Goal: Task Accomplishment & Management: Use online tool/utility

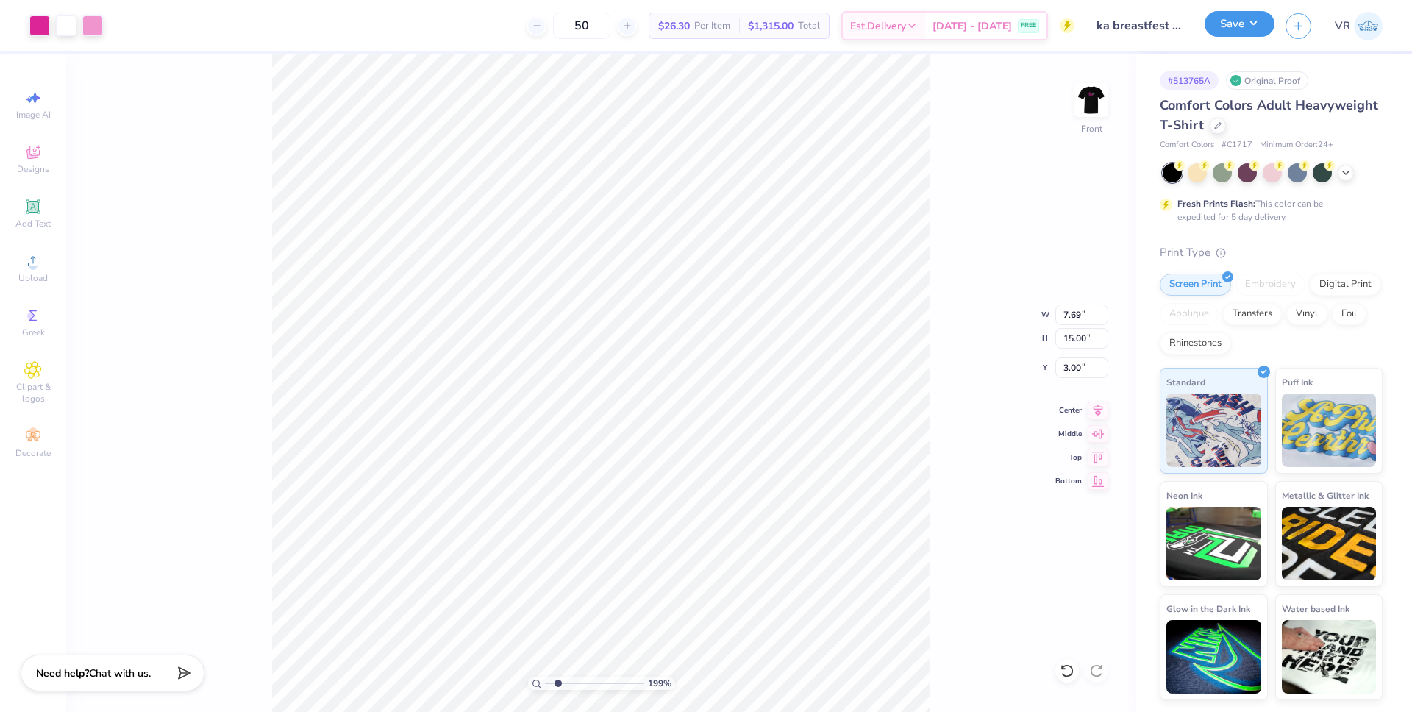
click at [1252, 26] on button "Save" at bounding box center [1240, 24] width 70 height 26
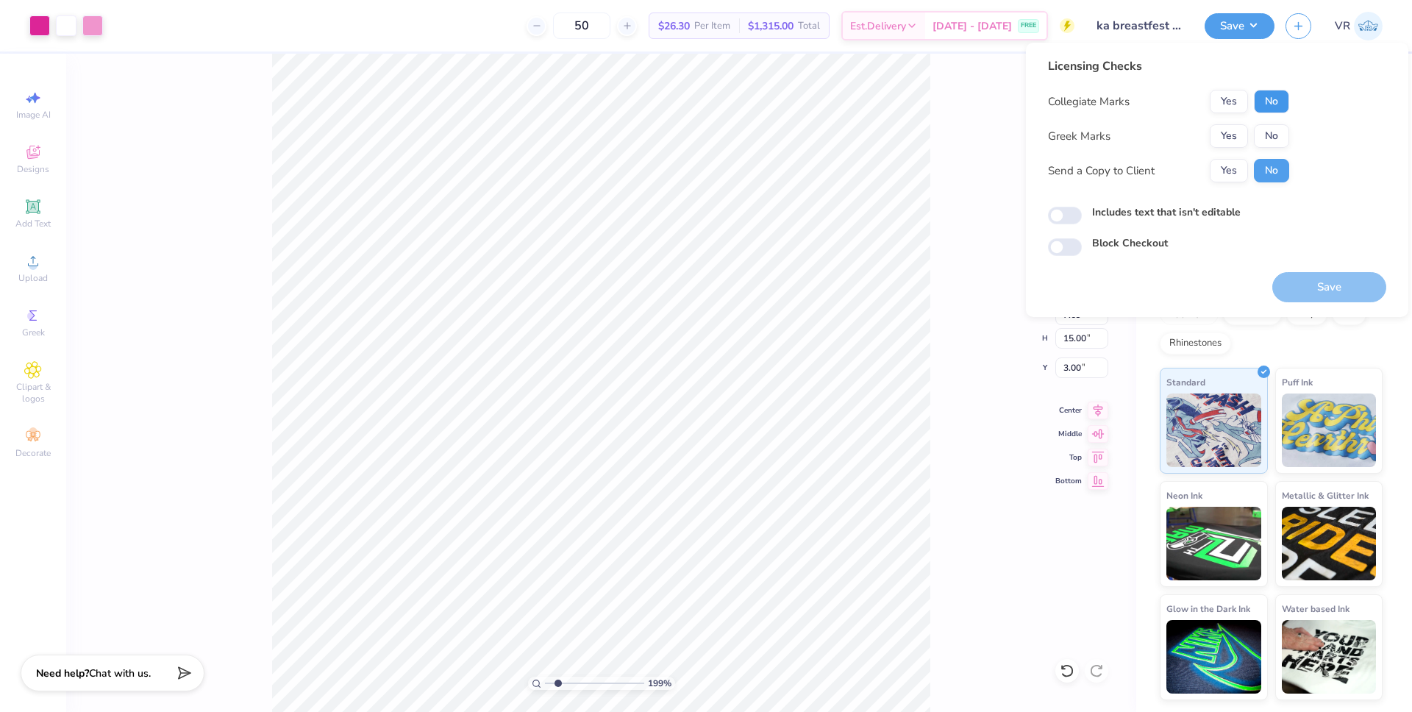
click at [1266, 96] on button "No" at bounding box center [1271, 102] width 35 height 24
click at [1217, 135] on button "Yes" at bounding box center [1229, 136] width 38 height 24
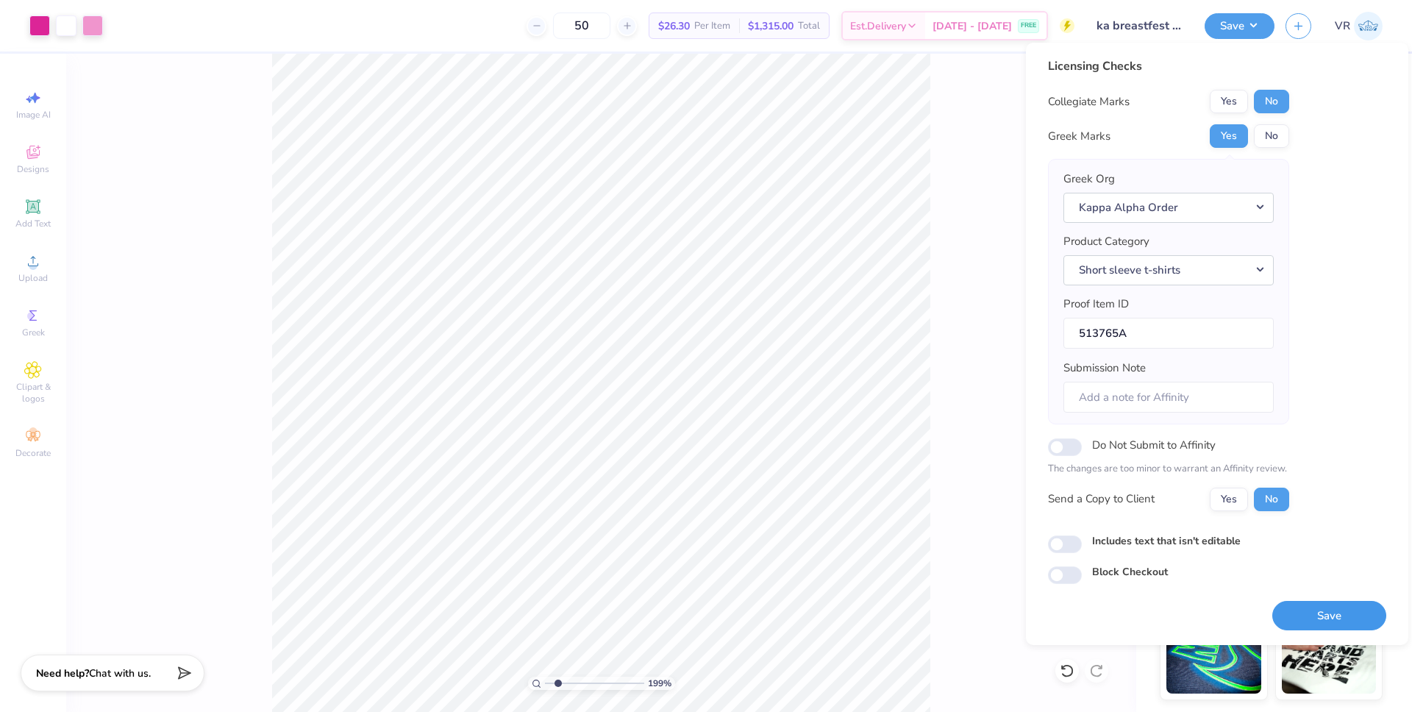
click at [1324, 616] on button "Save" at bounding box center [1329, 616] width 114 height 30
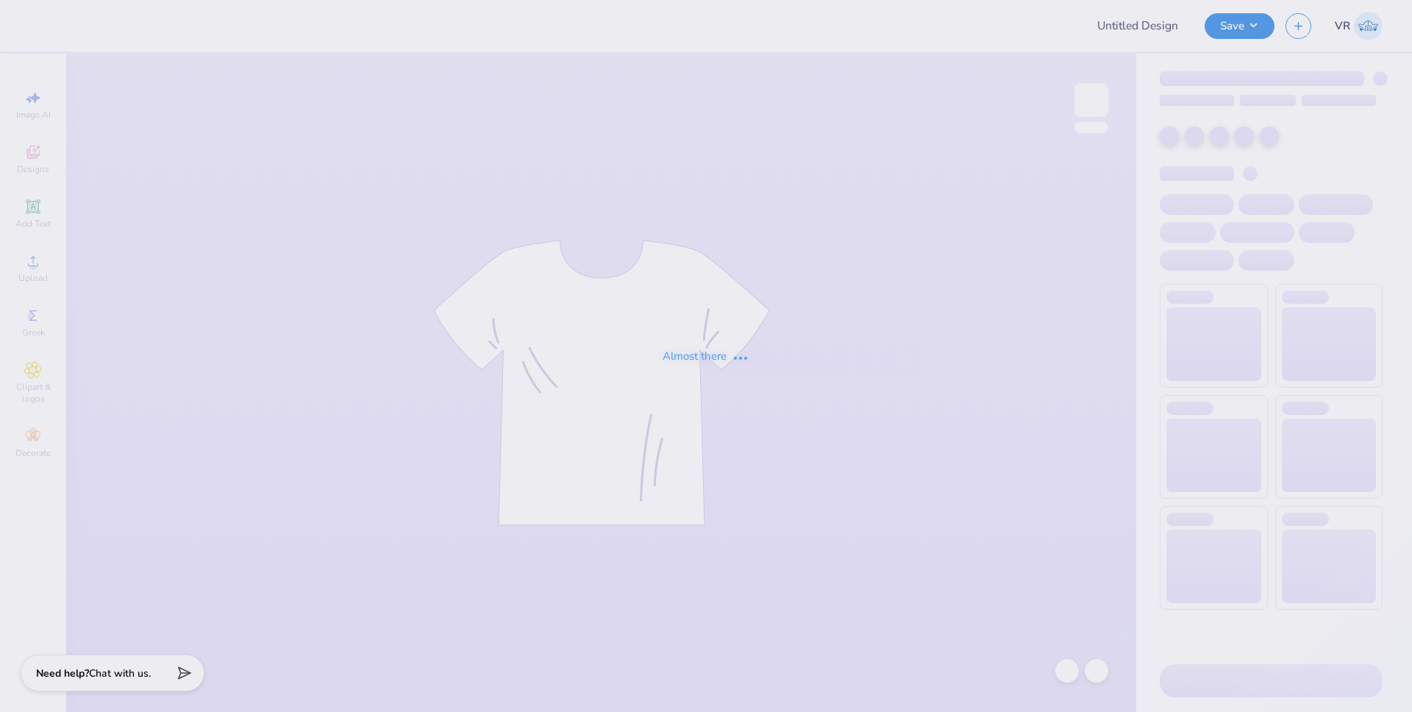
type input "Pi Kappa Fall Rush"
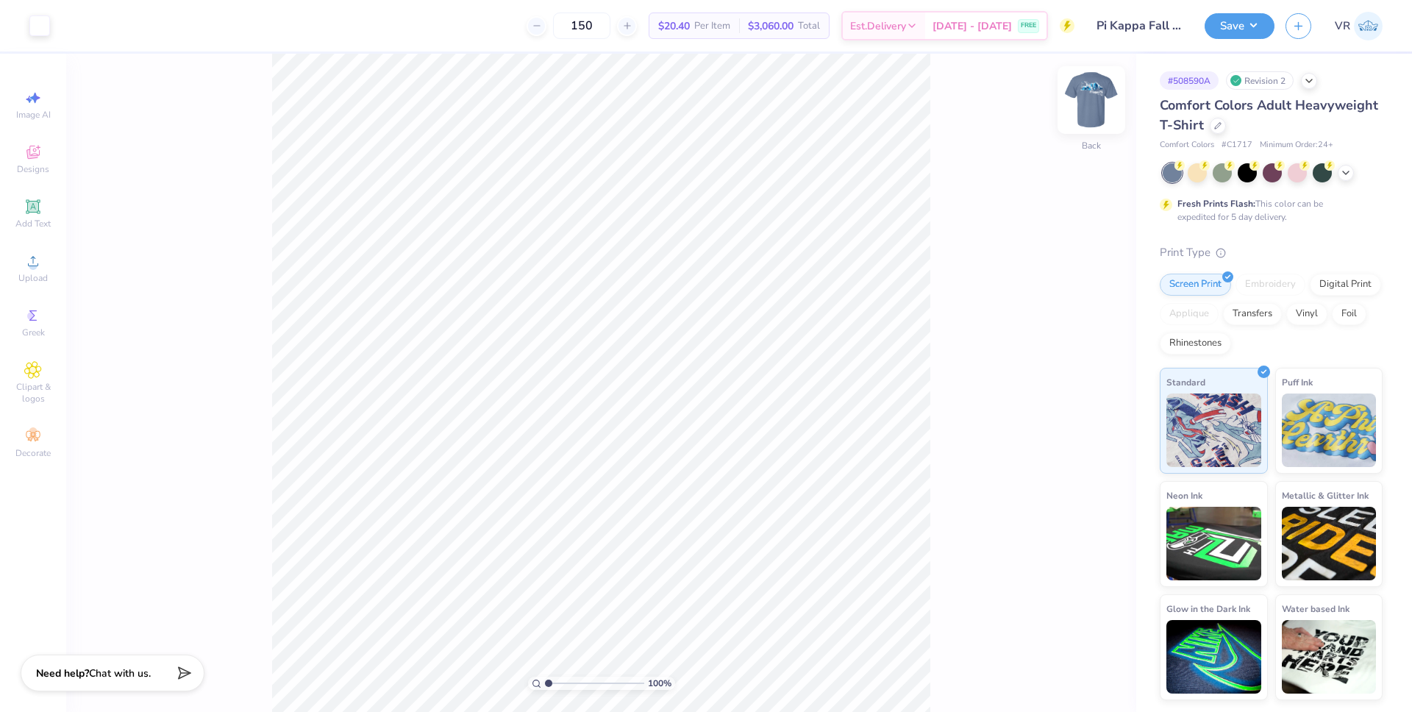
click at [1104, 103] on img at bounding box center [1091, 100] width 59 height 59
click at [43, 274] on span "Upload" at bounding box center [32, 278] width 29 height 12
click at [1073, 315] on input "14.53" at bounding box center [1081, 314] width 53 height 21
type input "10.00"
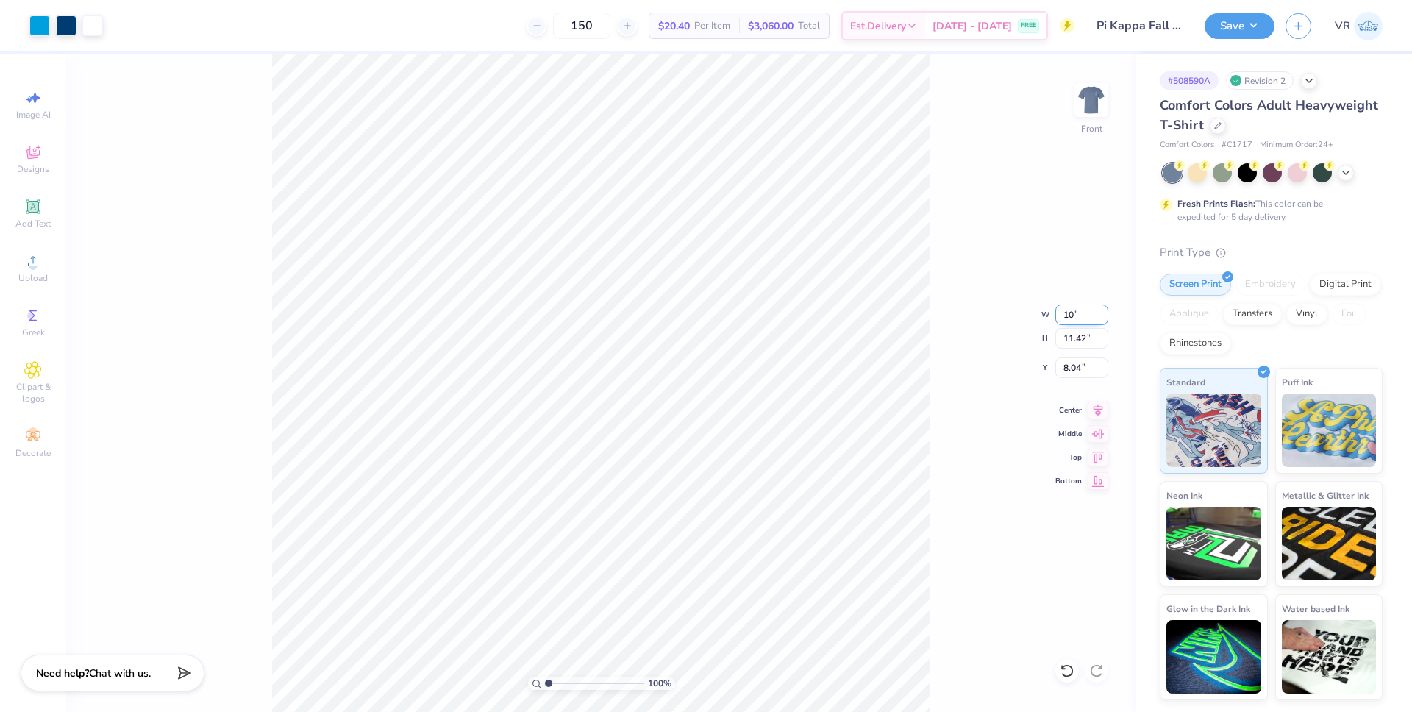
type input "7.86"
type input "3.00"
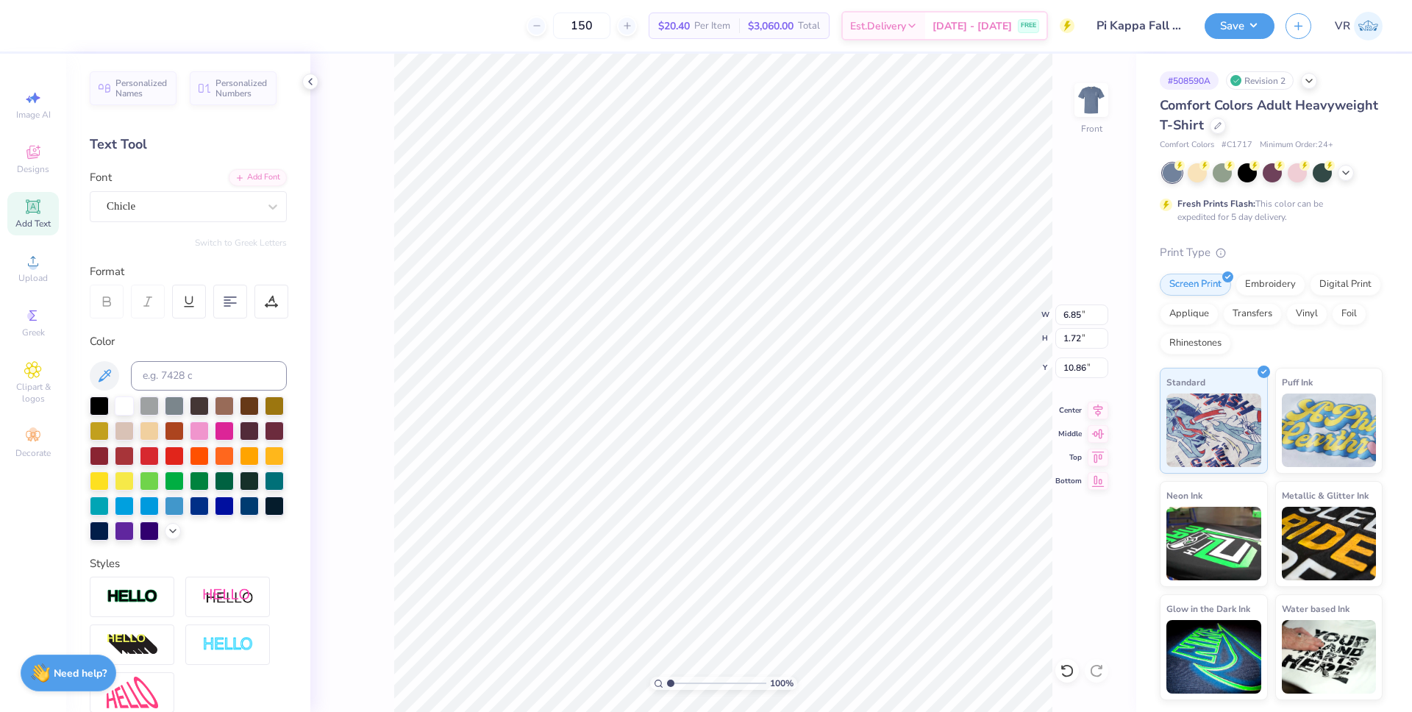
type input "10.86"
type input "15.69"
type input "1.25"
type input "0.40"
type input "15.29"
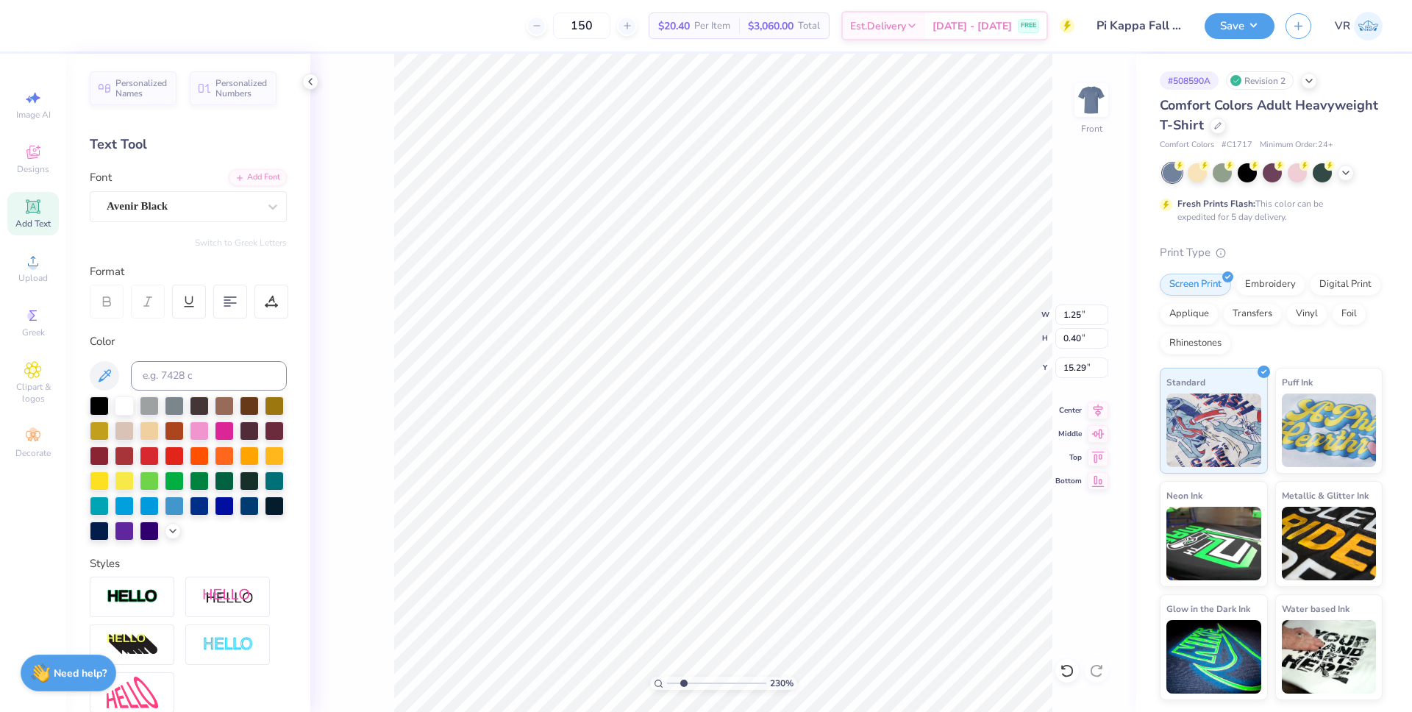
drag, startPoint x: 674, startPoint y: 681, endPoint x: 682, endPoint y: 680, distance: 8.1
click at [682, 680] on input "range" at bounding box center [716, 683] width 99 height 13
type input "1.76"
click at [677, 683] on input "range" at bounding box center [716, 683] width 99 height 13
click at [1061, 666] on icon at bounding box center [1067, 670] width 15 height 15
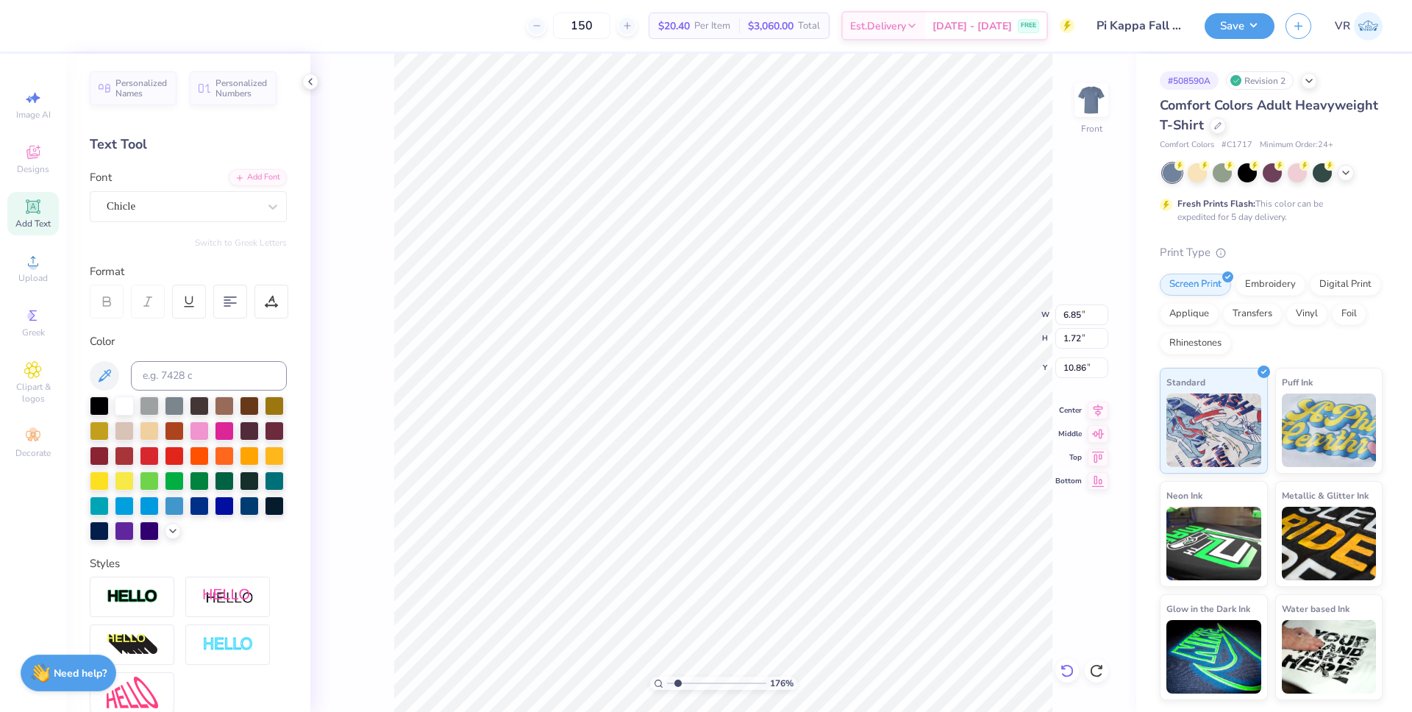
click at [1062, 666] on icon at bounding box center [1063, 667] width 3 height 3
type input "9.01"
type input "10.47"
drag, startPoint x: 675, startPoint y: 683, endPoint x: 646, endPoint y: 681, distance: 29.5
type input "1"
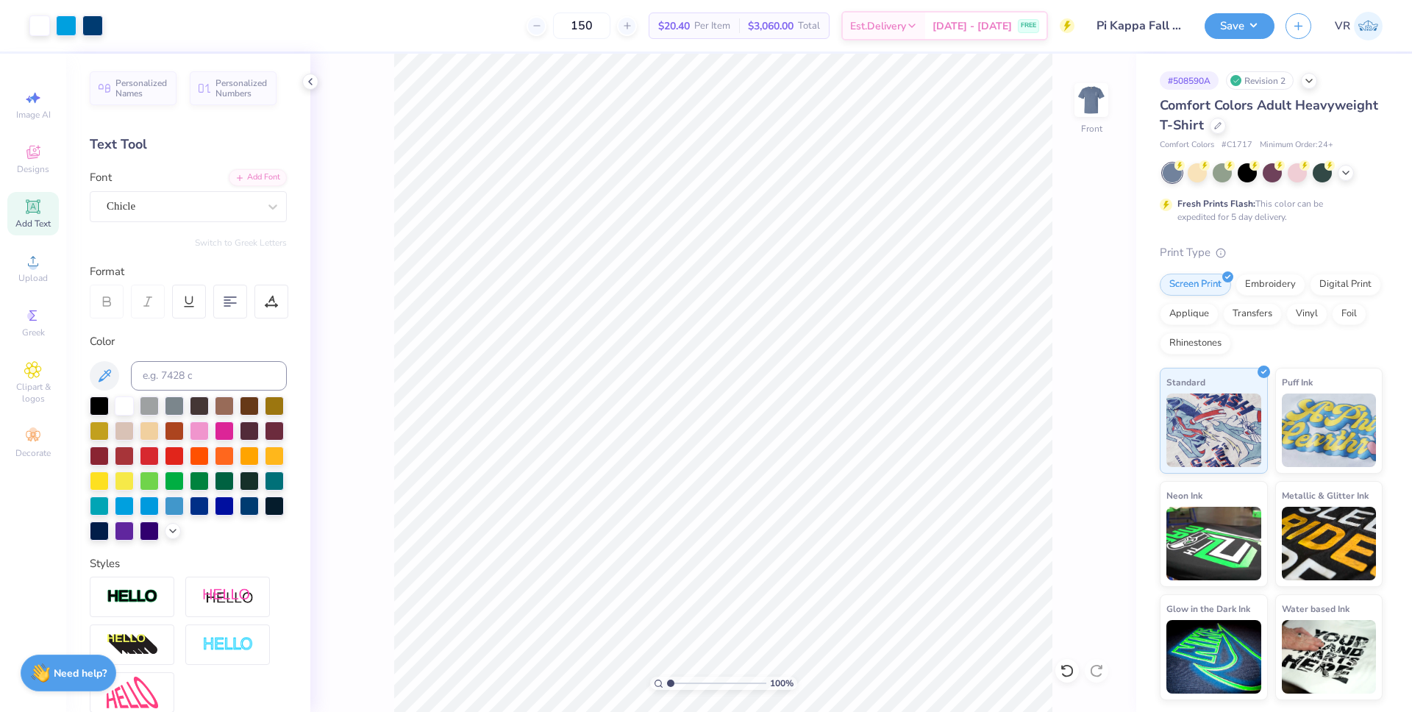
click at [667, 681] on input "range" at bounding box center [716, 683] width 99 height 13
click at [1097, 410] on icon at bounding box center [1098, 408] width 21 height 18
click at [784, 472] on li "Group" at bounding box center [798, 473] width 115 height 29
click at [1066, 315] on input "10.00" at bounding box center [1081, 314] width 53 height 21
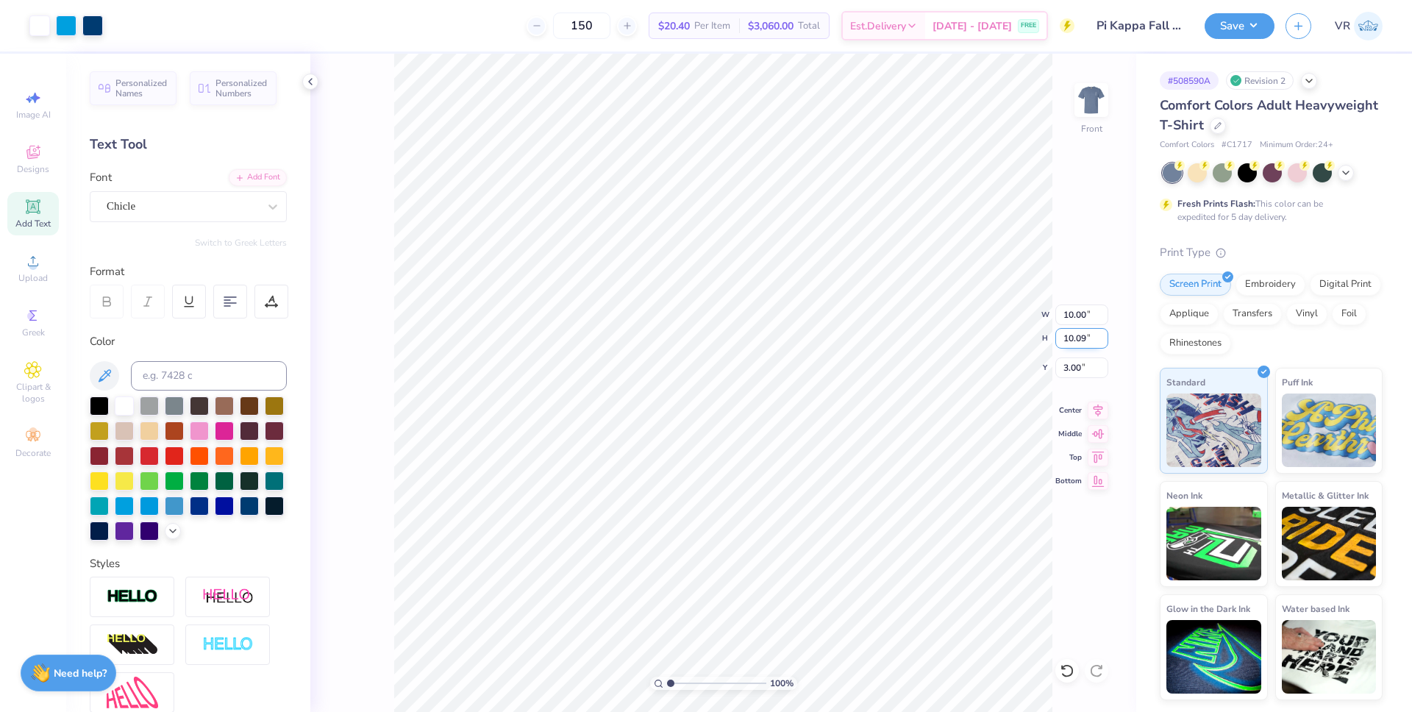
click at [1074, 341] on input "10.09" at bounding box center [1081, 338] width 53 height 21
type input "15"
type input "14.59"
type input "14.73"
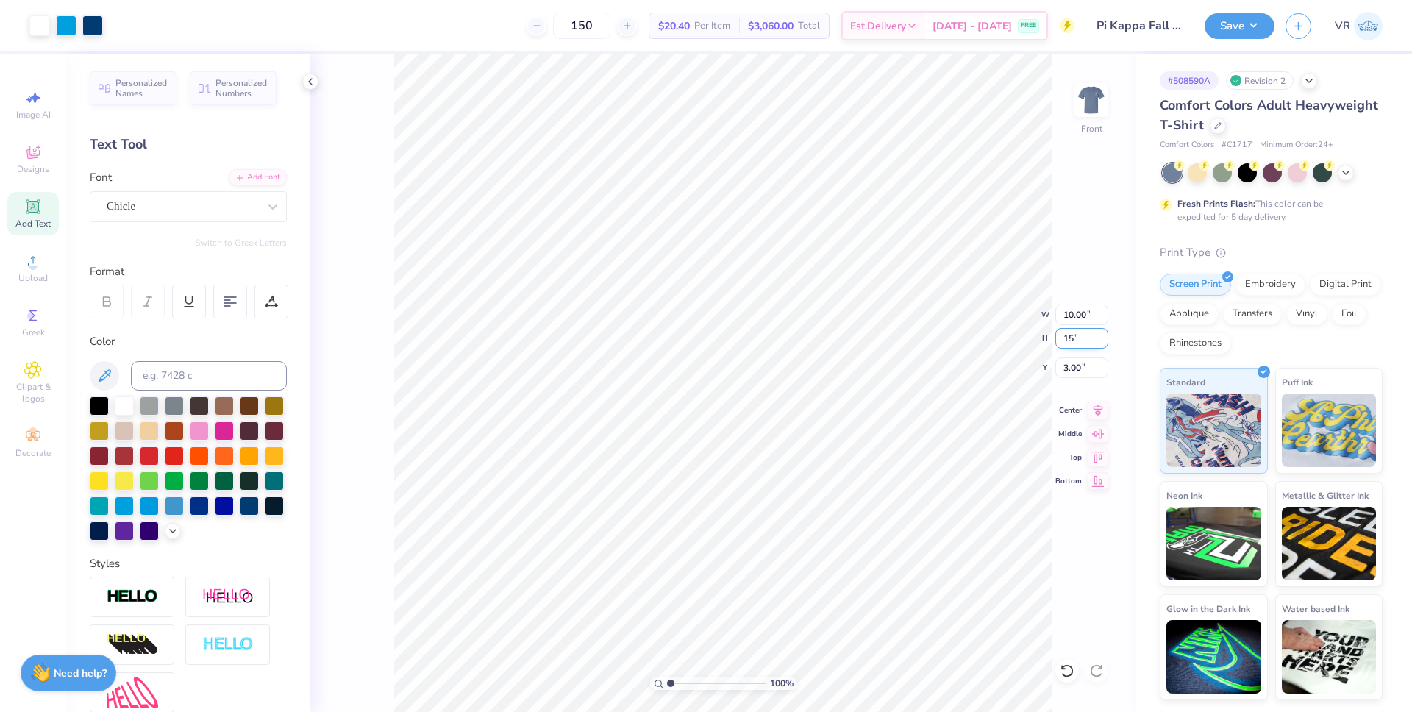
type input "0.68"
click at [1070, 318] on input "14.59" at bounding box center [1081, 314] width 53 height 21
type input "12.50"
type input "12.61"
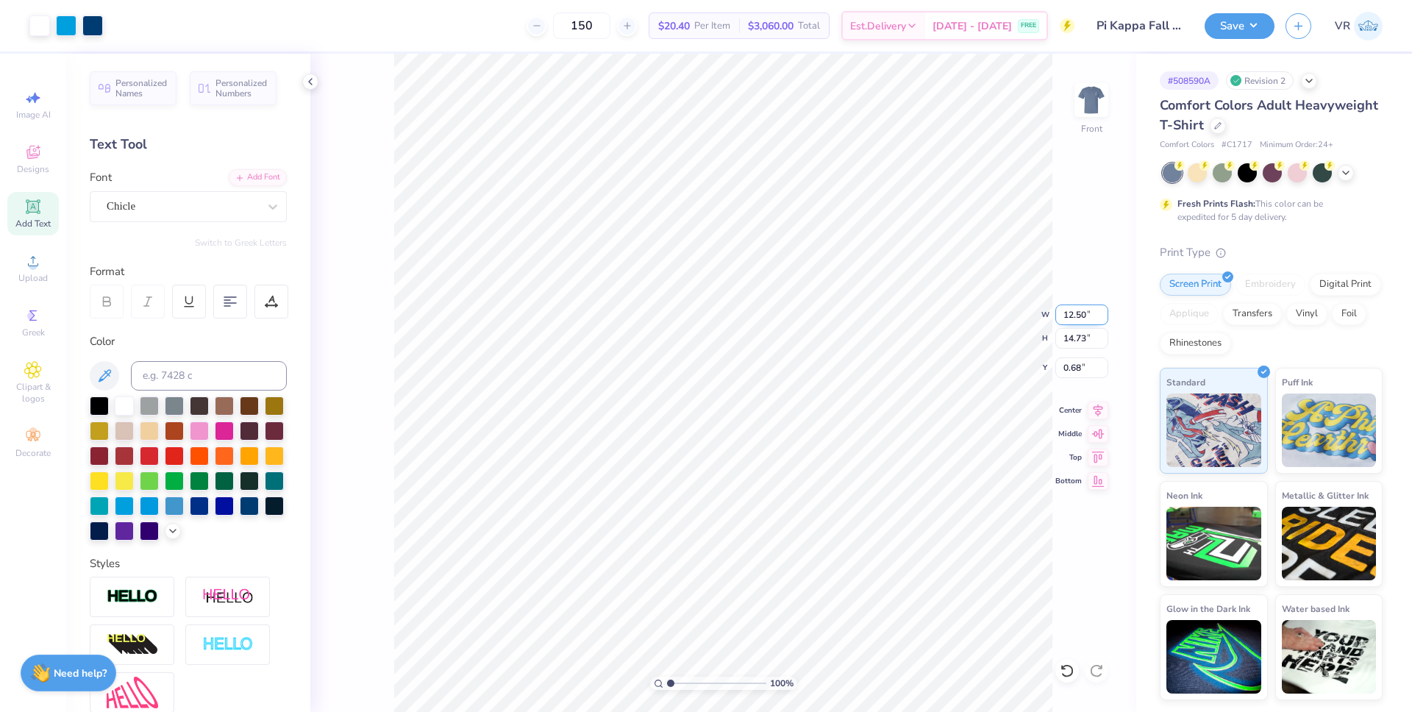
type input "1.74"
click at [1096, 410] on icon at bounding box center [1099, 408] width 10 height 13
click at [1067, 385] on div "100 % Front W 12.50 12.50 " H 12.61 12.61 " Y 1.74 1.74 " Center Middle Top Bot…" at bounding box center [723, 383] width 826 height 658
click at [1094, 412] on icon at bounding box center [1098, 408] width 21 height 18
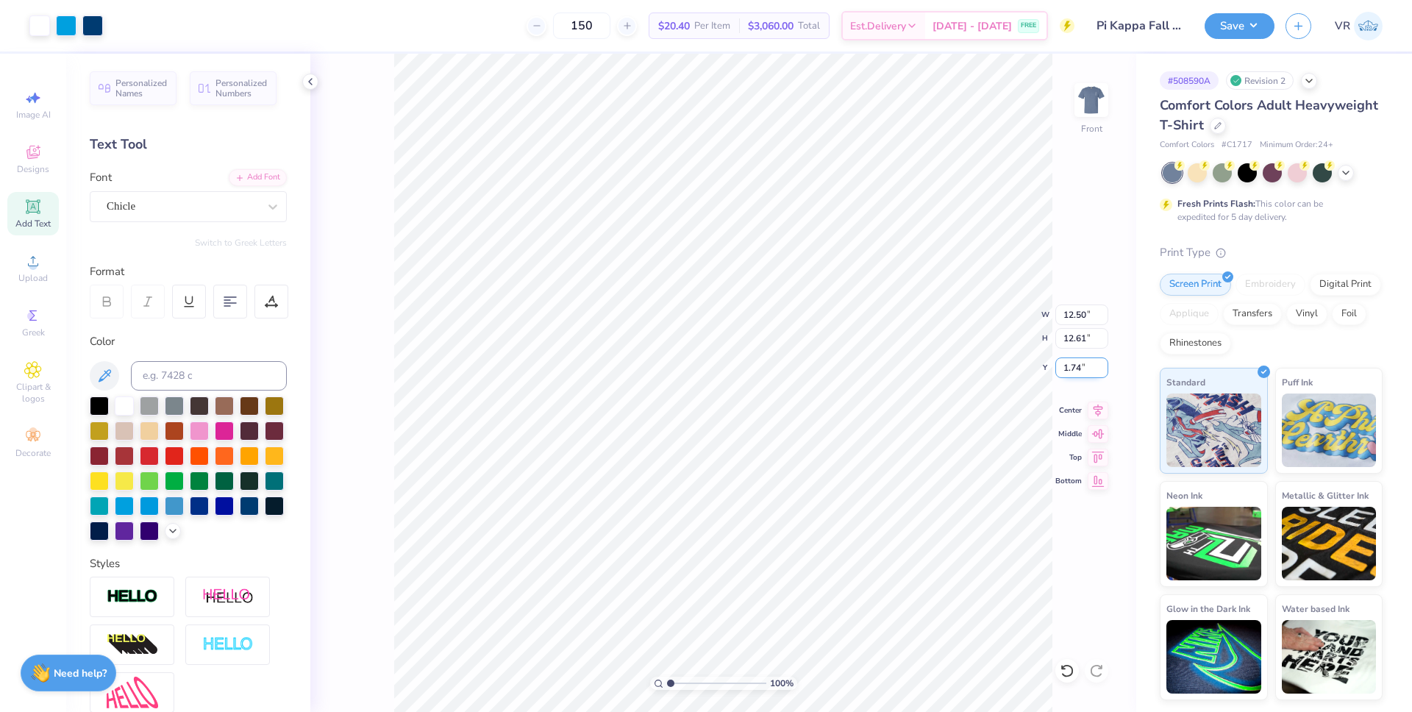
click at [1067, 368] on input "1.74" at bounding box center [1081, 367] width 53 height 21
type input "3.00"
click at [871, 578] on li "Ungroup" at bounding box center [888, 579] width 115 height 29
type input "6.28"
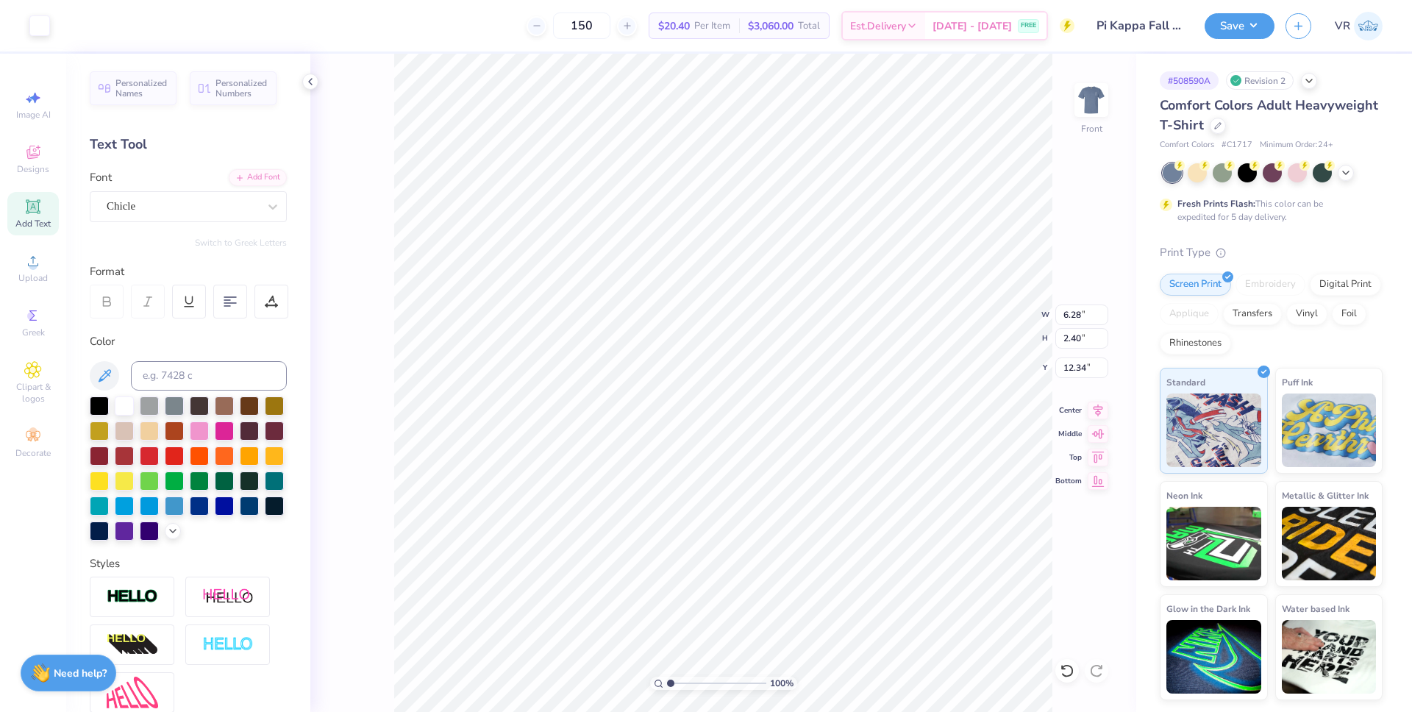
type input "2.40"
type input "12.35"
type input "5.58"
type input "2.13"
type input "12.61"
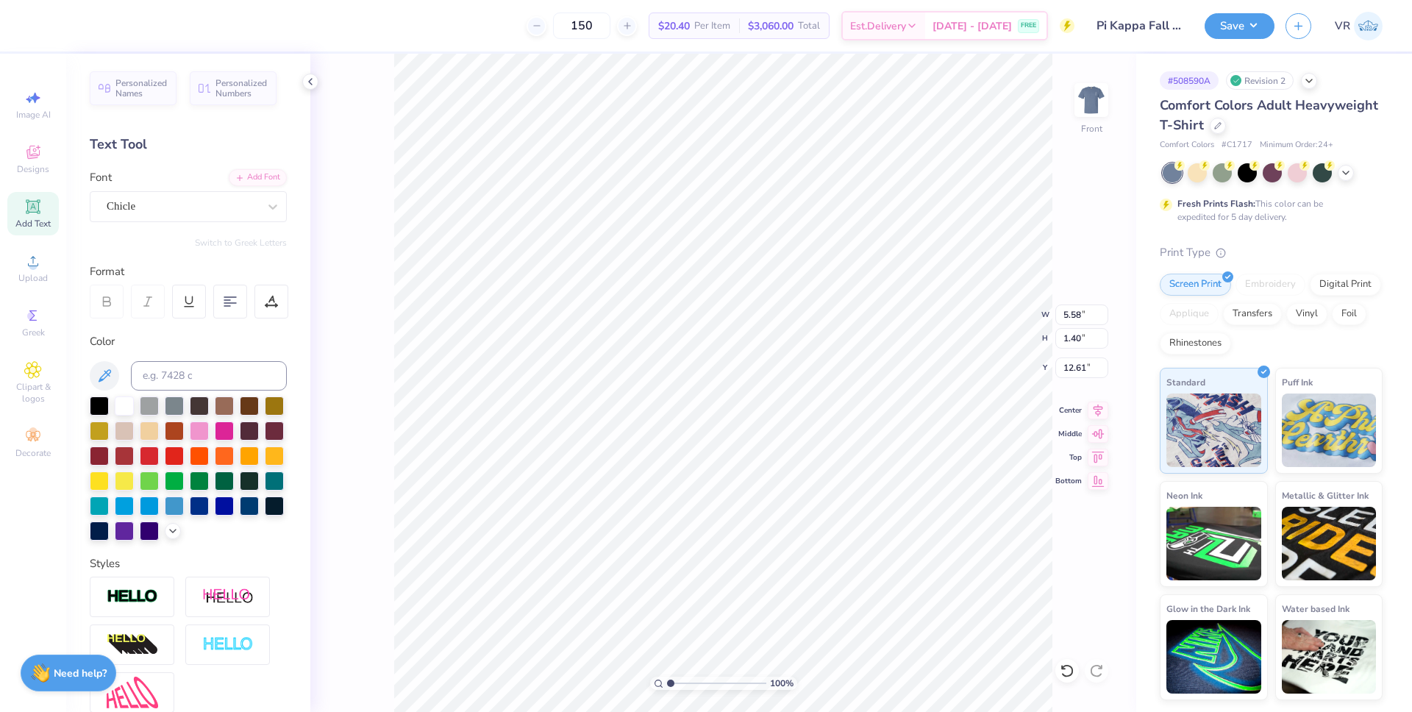
type input "12.52"
type input "12.47"
click at [809, 538] on li "Group" at bounding box center [819, 537] width 115 height 29
click at [1065, 337] on input "11.69" at bounding box center [1081, 338] width 53 height 21
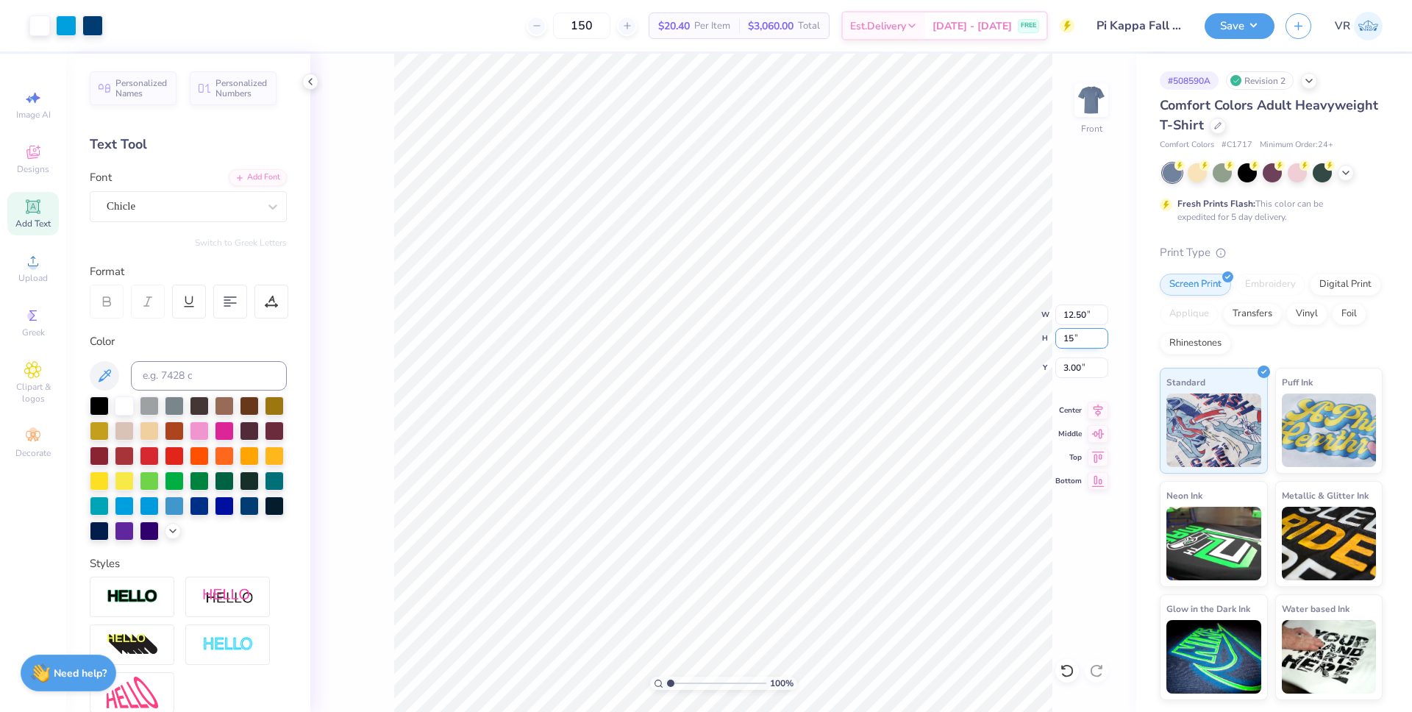
type input "15"
type input "14.59"
type input "13.64"
type input "2.02"
click at [1072, 311] on input "14.59" at bounding box center [1081, 314] width 53 height 21
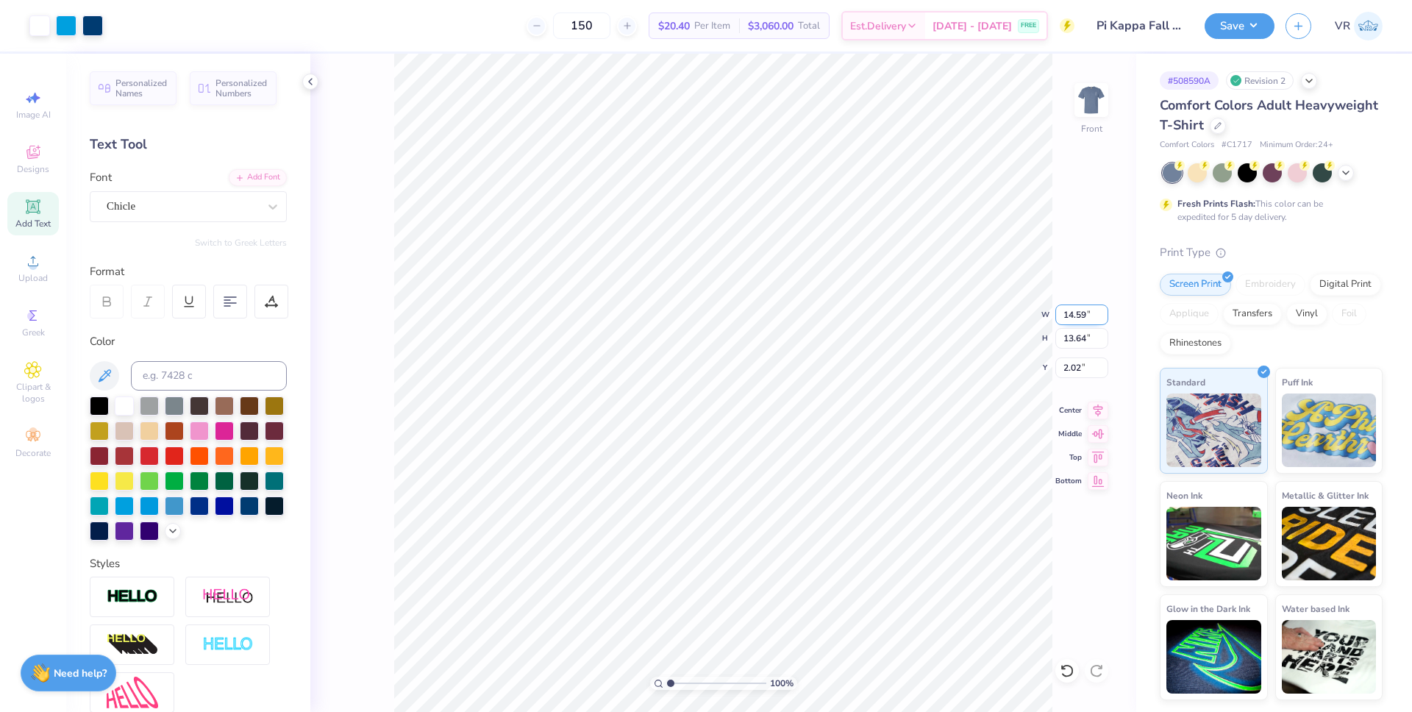
click at [1072, 311] on input "14.59" at bounding box center [1081, 314] width 53 height 21
type input "12.50"
type input "11.69"
type input "3.00"
click at [1099, 98] on img at bounding box center [1091, 100] width 59 height 59
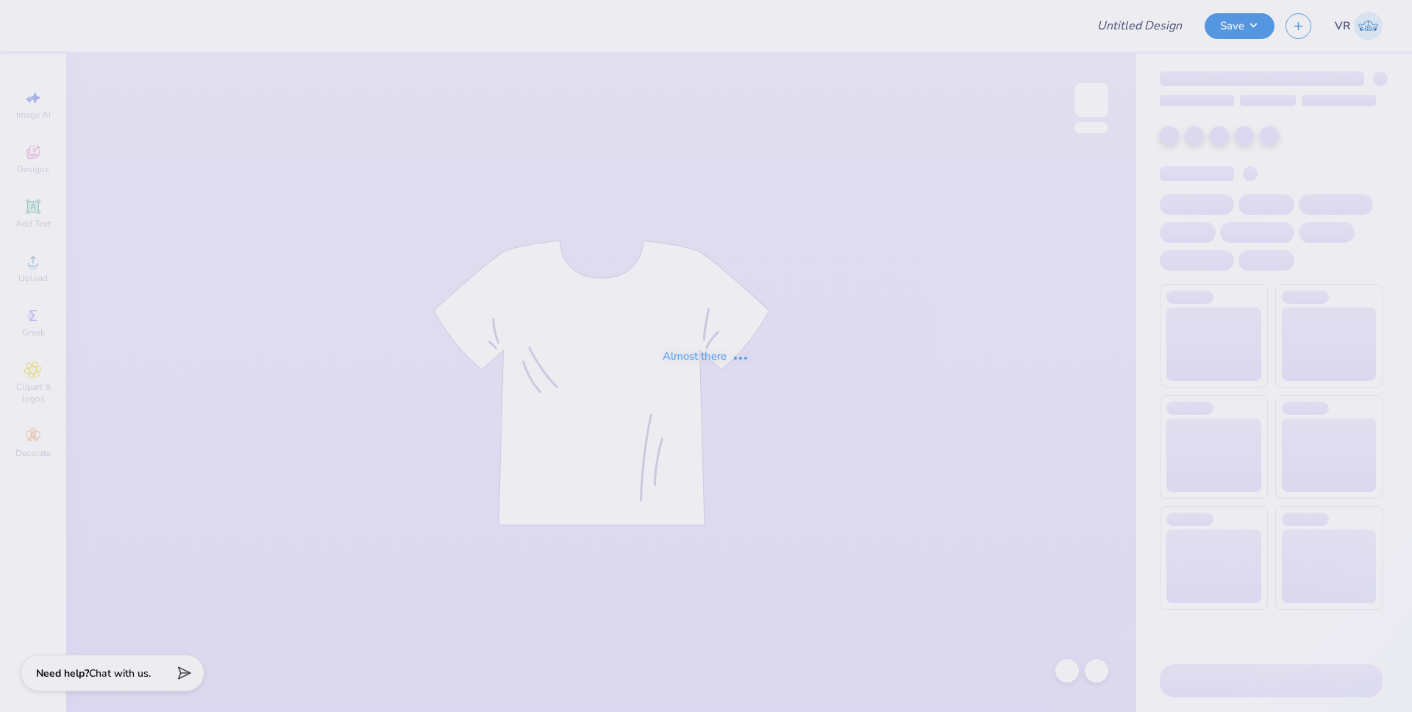
type input "Cheer Tees"
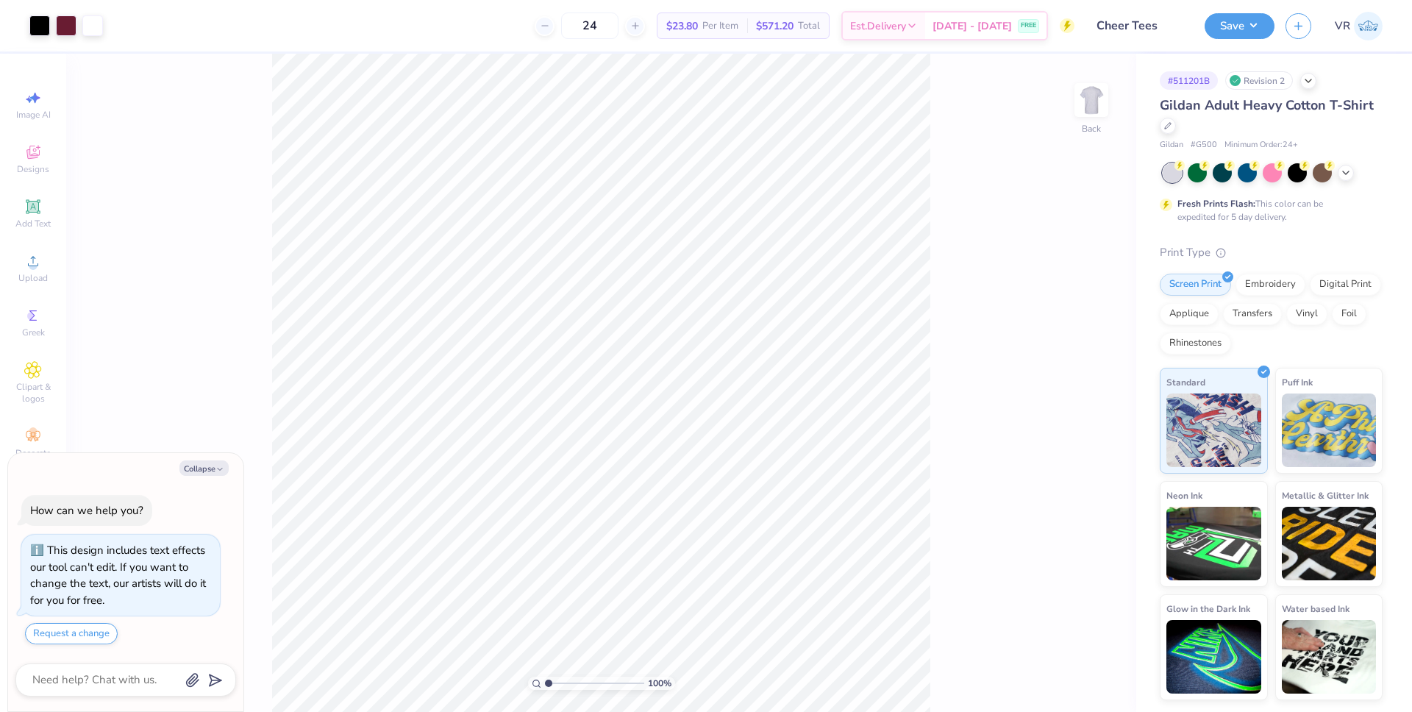
click at [217, 477] on div "Collapse How can we help you? This design includes text effects our tool can't …" at bounding box center [125, 582] width 235 height 259
click at [215, 466] on icon "button" at bounding box center [219, 469] width 9 height 9
type textarea "x"
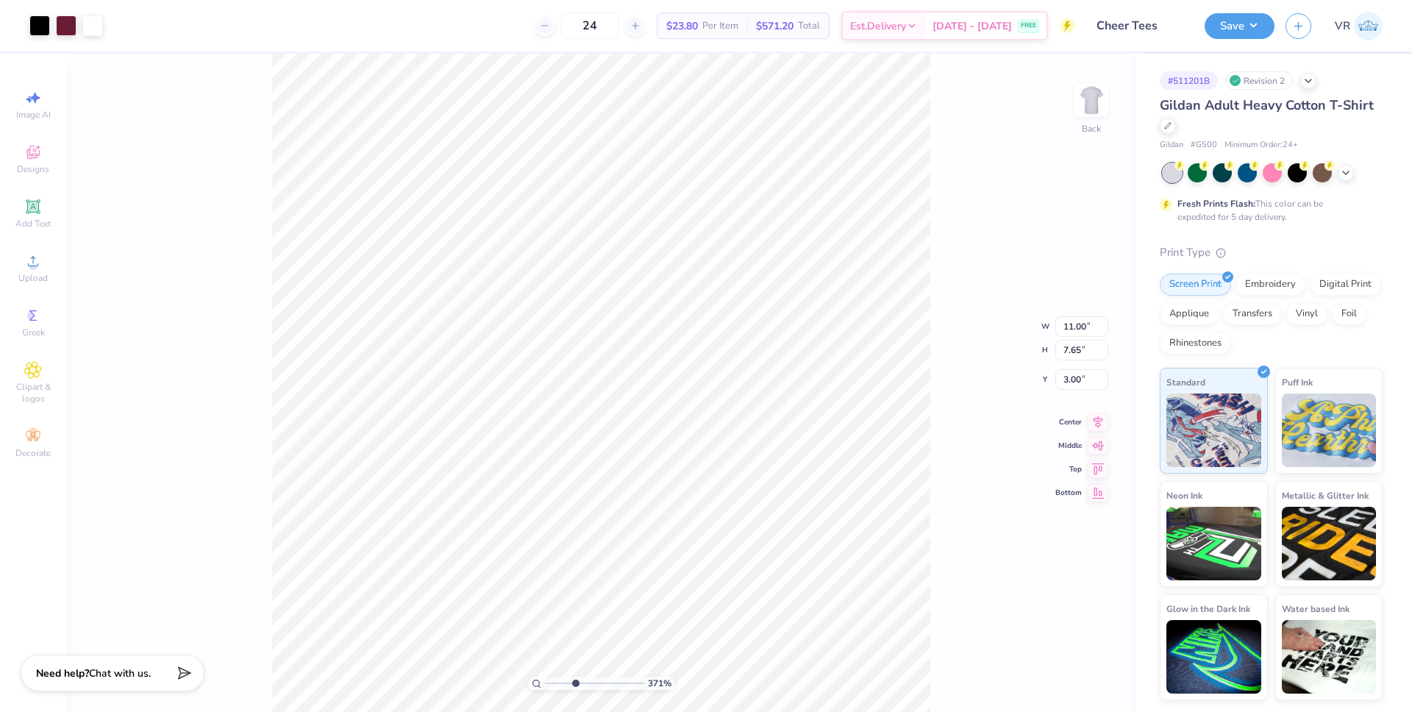
drag, startPoint x: 555, startPoint y: 684, endPoint x: 574, endPoint y: 682, distance: 20.0
type input "3.71"
click at [574, 682] on input "range" at bounding box center [594, 683] width 99 height 13
type input "5.88"
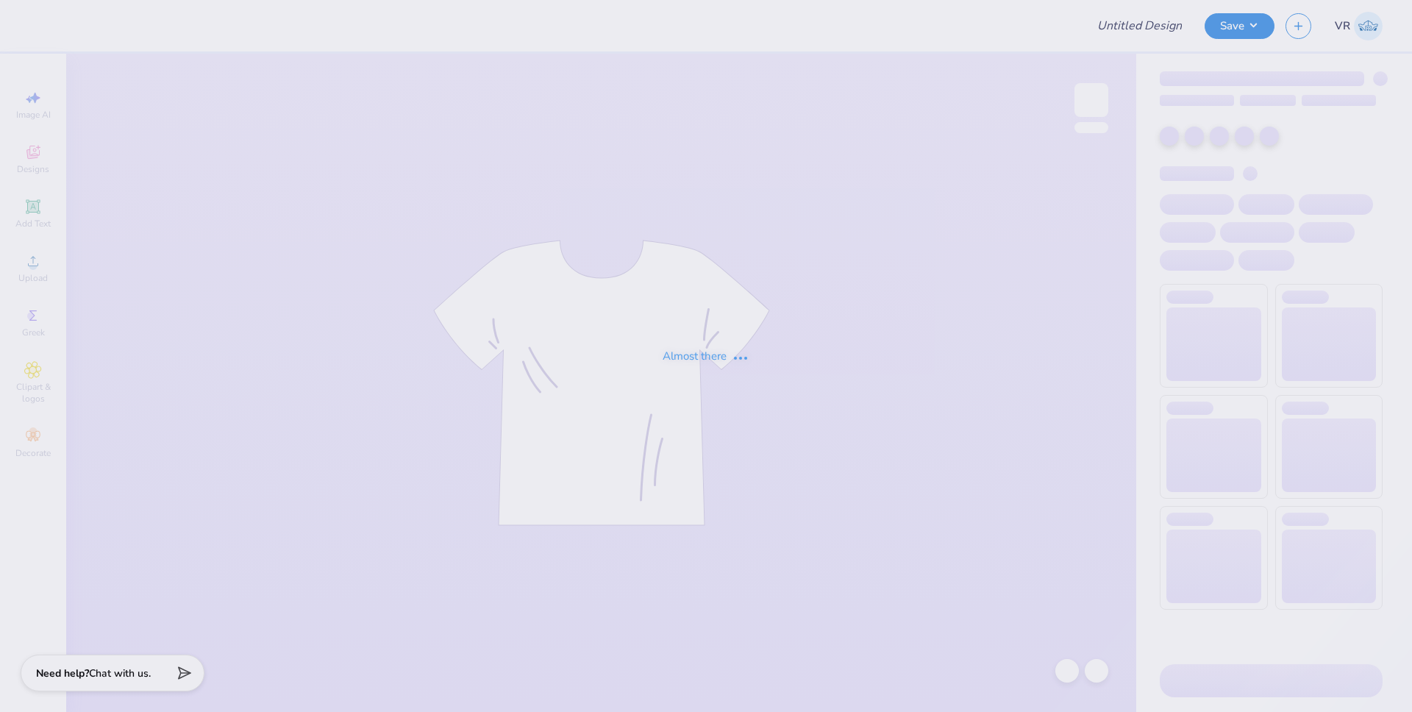
type input "Dz Philo"
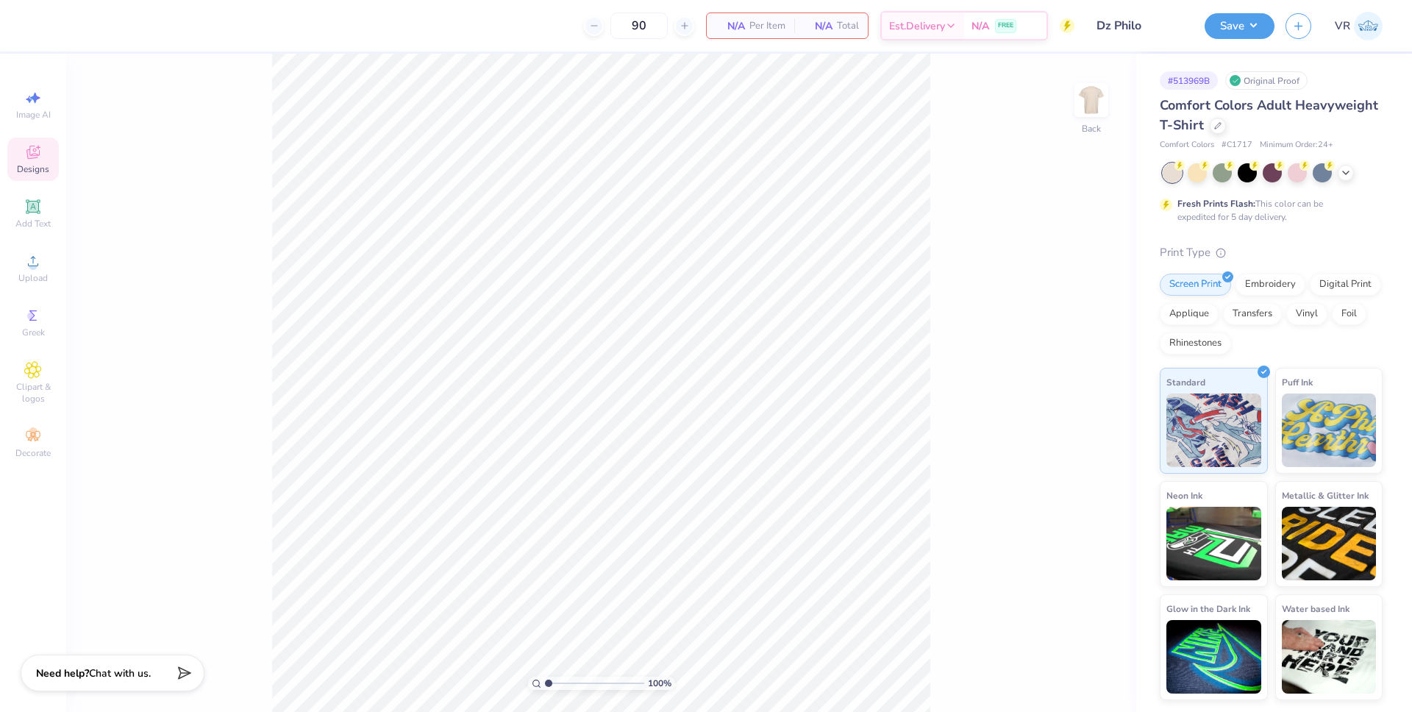
click at [35, 162] on div "Designs" at bounding box center [32, 159] width 51 height 43
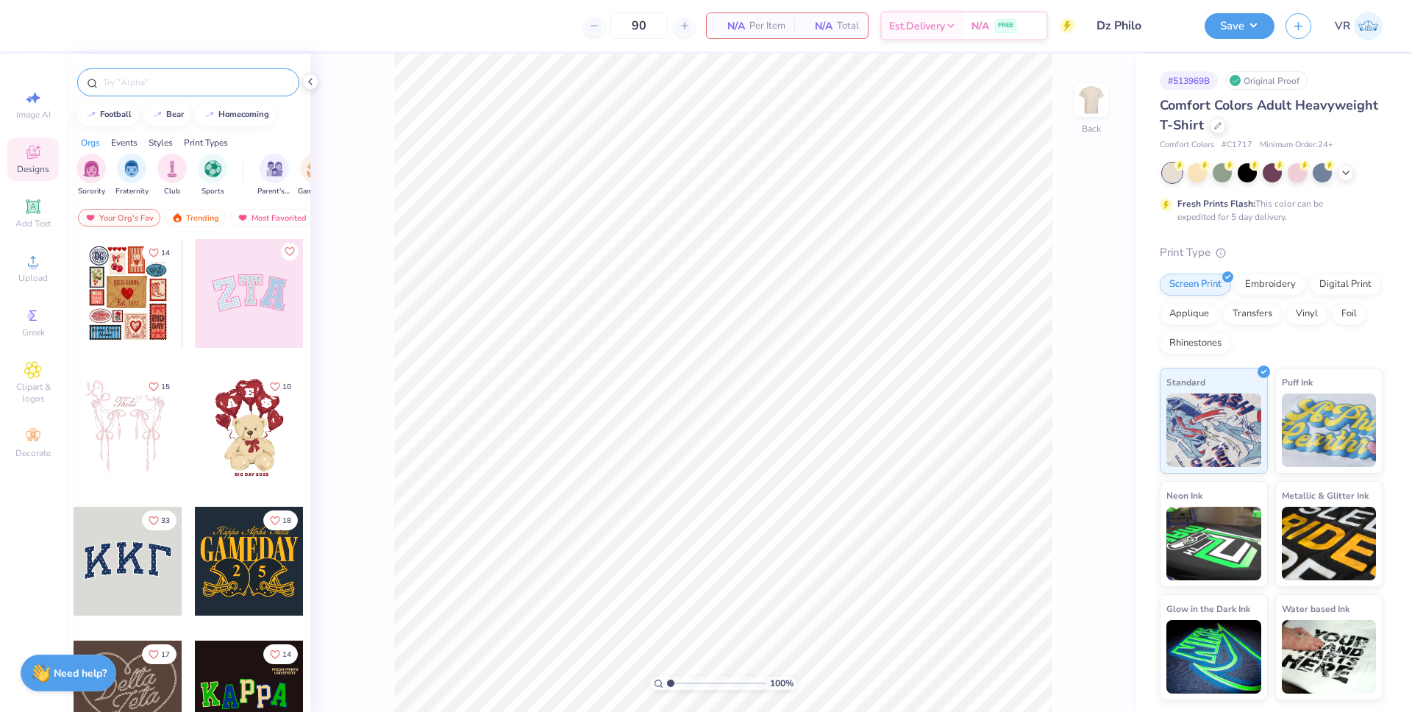
click at [185, 82] on input "text" at bounding box center [195, 82] width 188 height 15
type input "football"
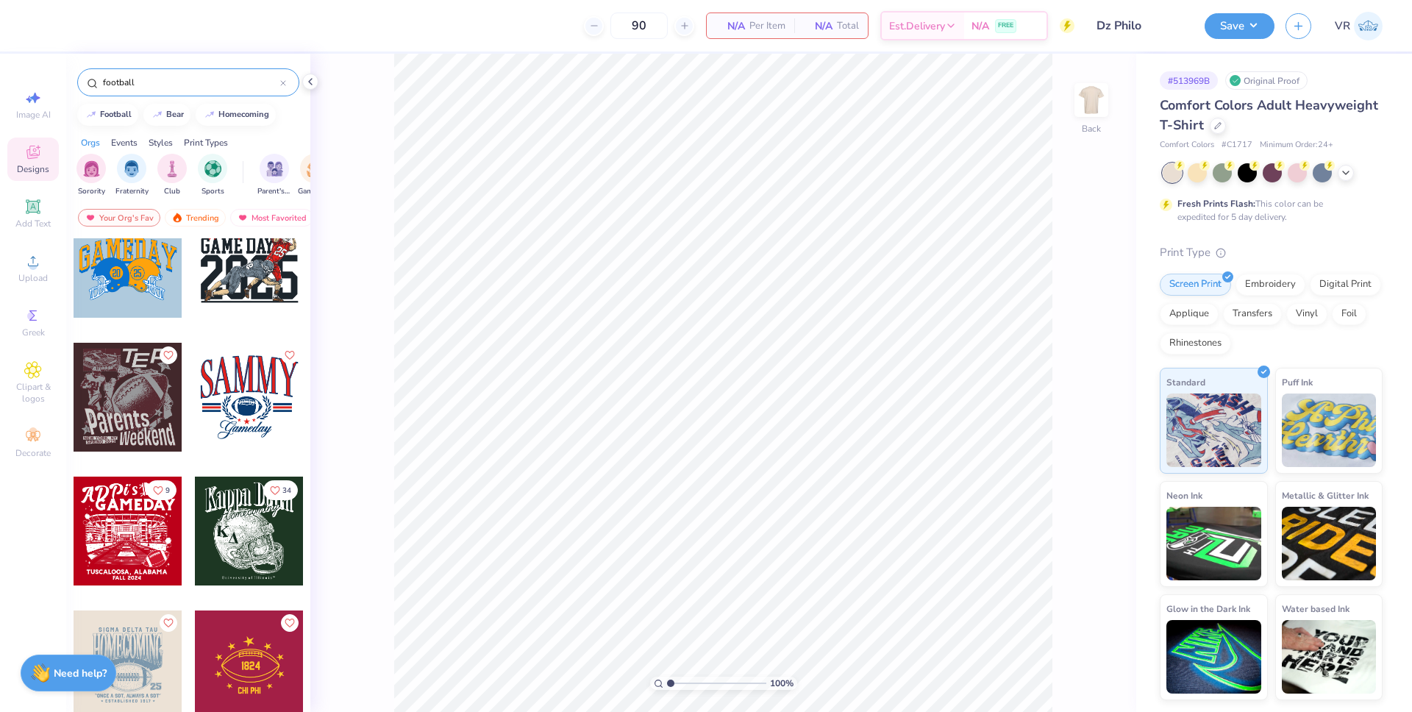
scroll to position [702, 0]
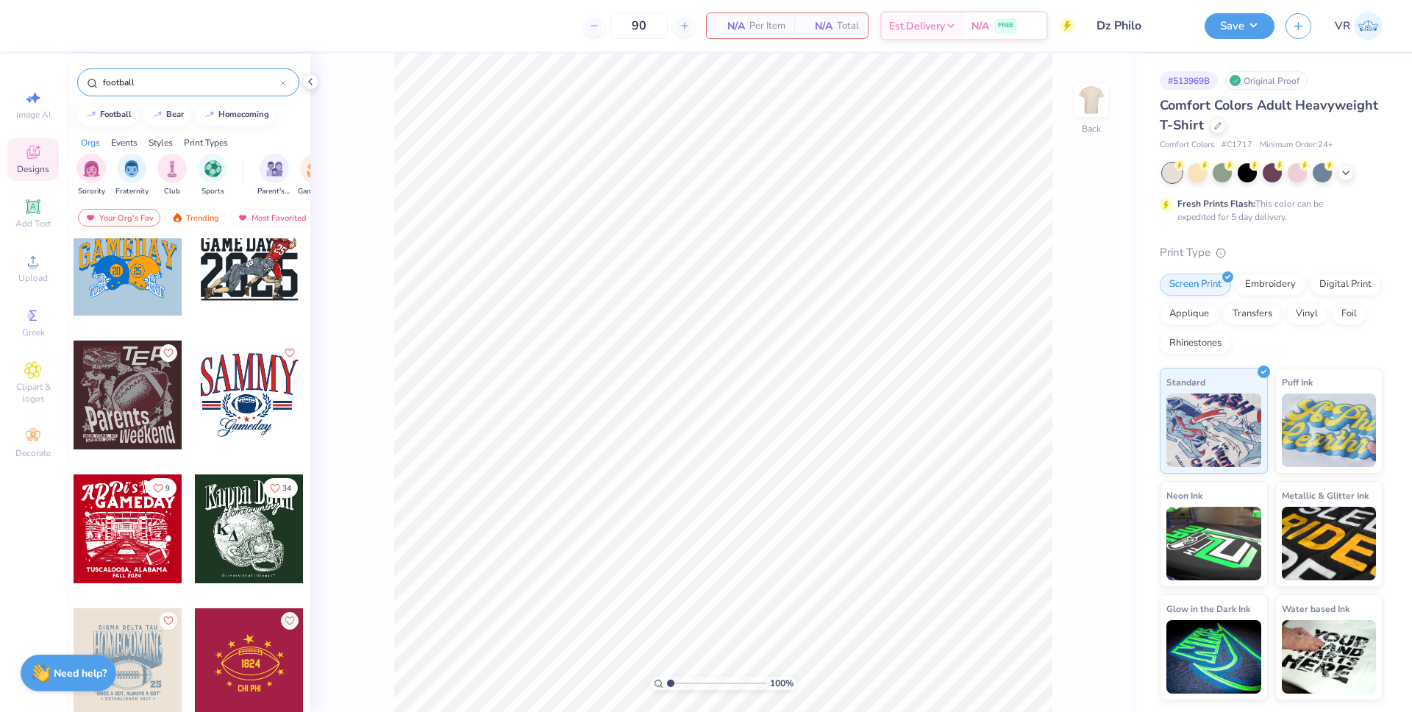
click at [117, 400] on div at bounding box center [128, 395] width 109 height 109
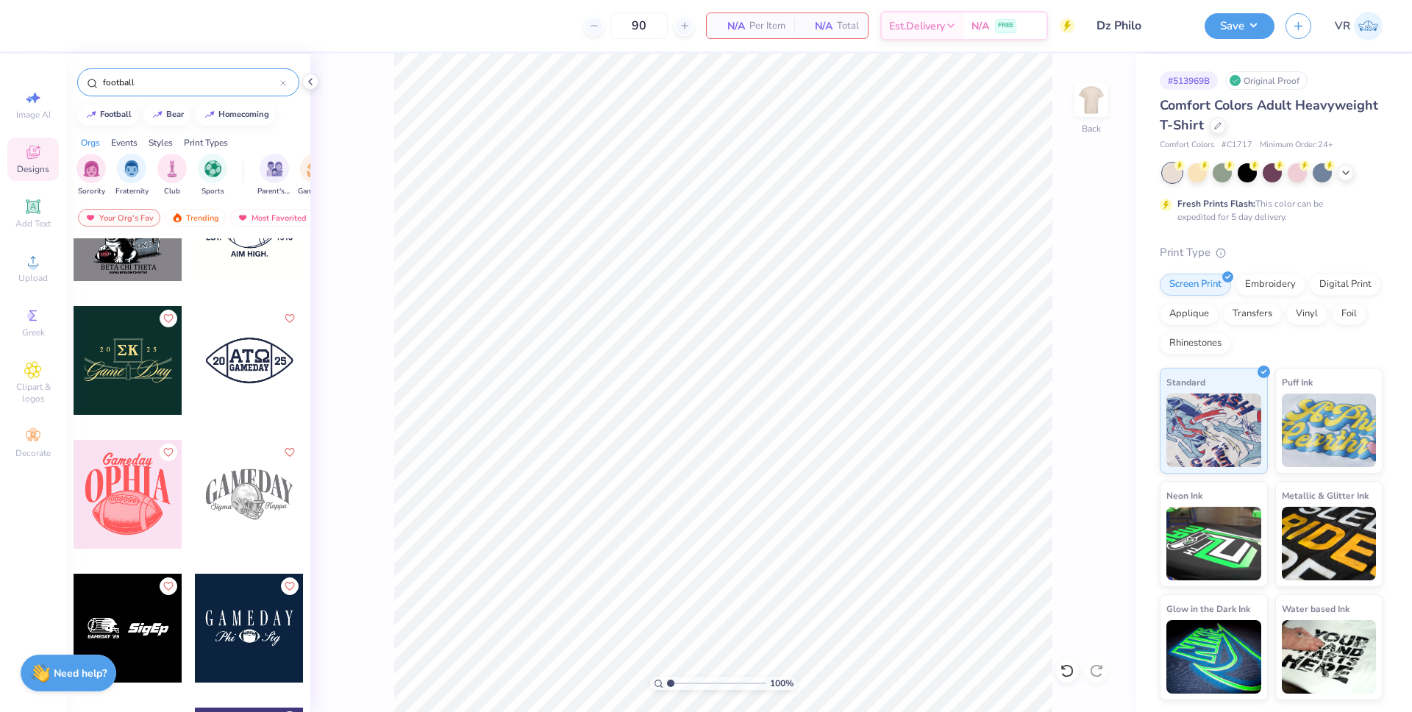
scroll to position [4025, 0]
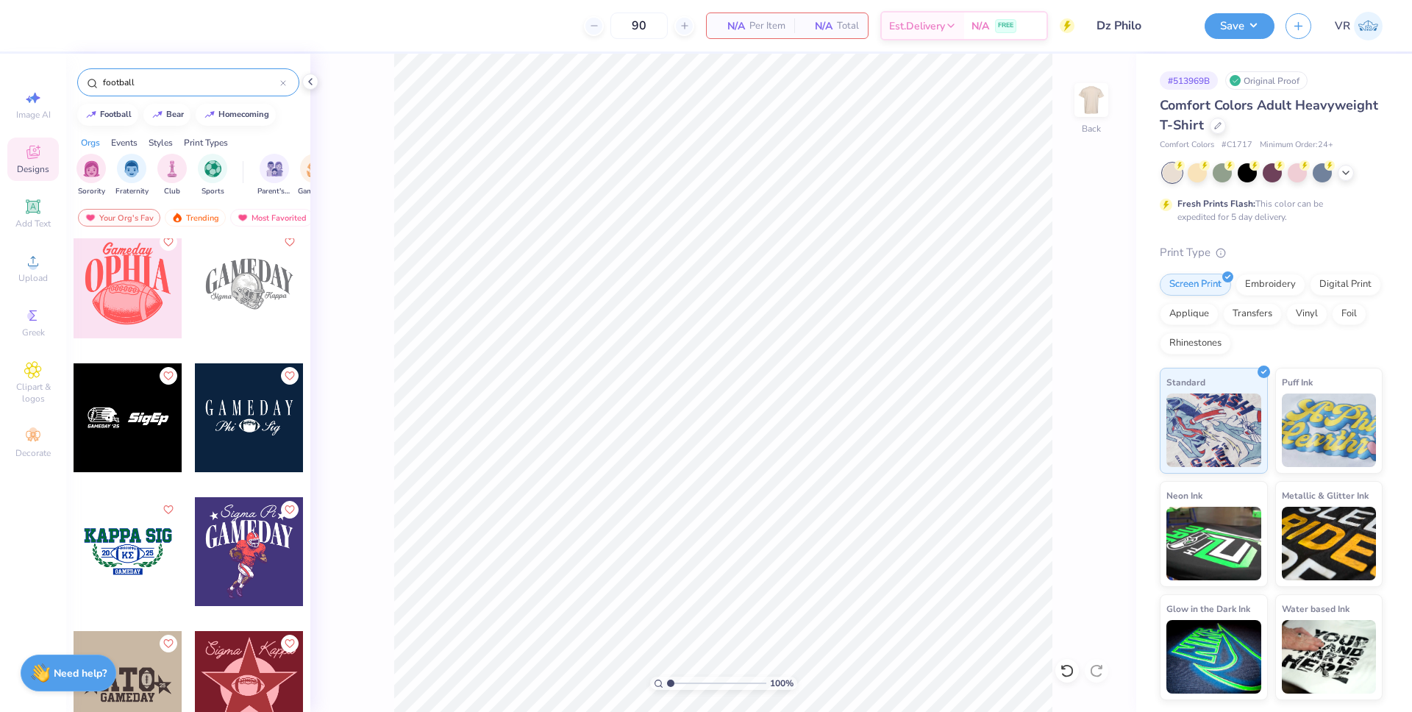
click at [138, 311] on div at bounding box center [128, 283] width 109 height 109
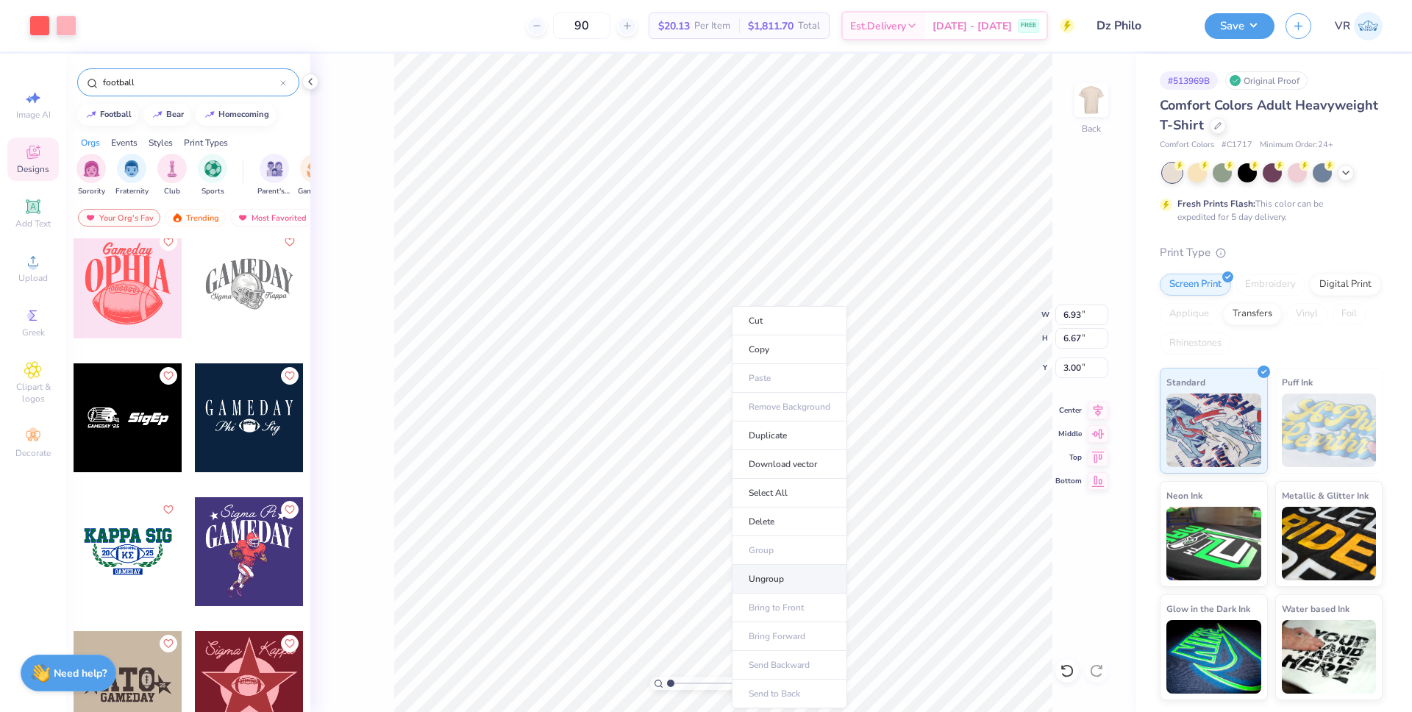
click at [796, 585] on li "Ungroup" at bounding box center [789, 579] width 115 height 29
type input "10.55"
type input "5.71"
type input "3.64"
type input "6.03"
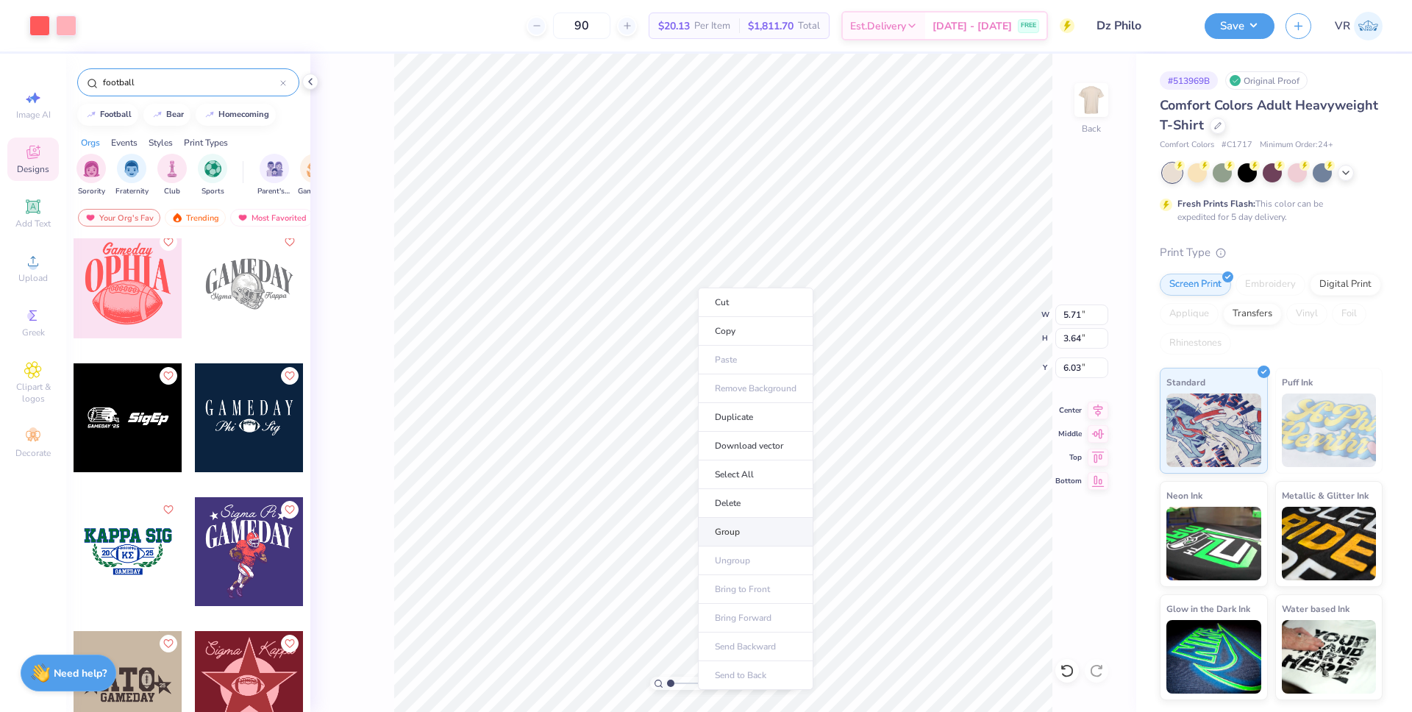
click at [744, 537] on li "Group" at bounding box center [755, 532] width 115 height 29
click at [774, 448] on li "Download vector" at bounding box center [783, 451] width 115 height 29
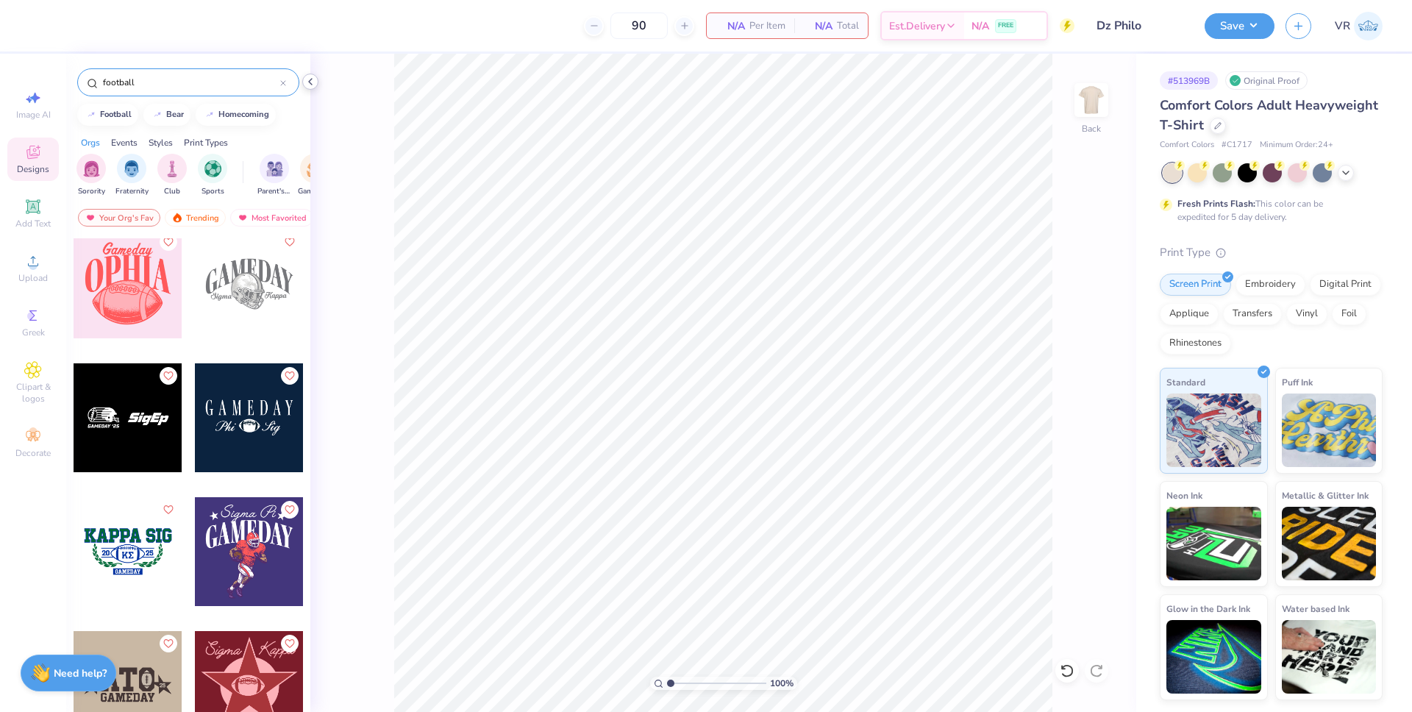
click at [305, 78] on icon at bounding box center [310, 82] width 12 height 12
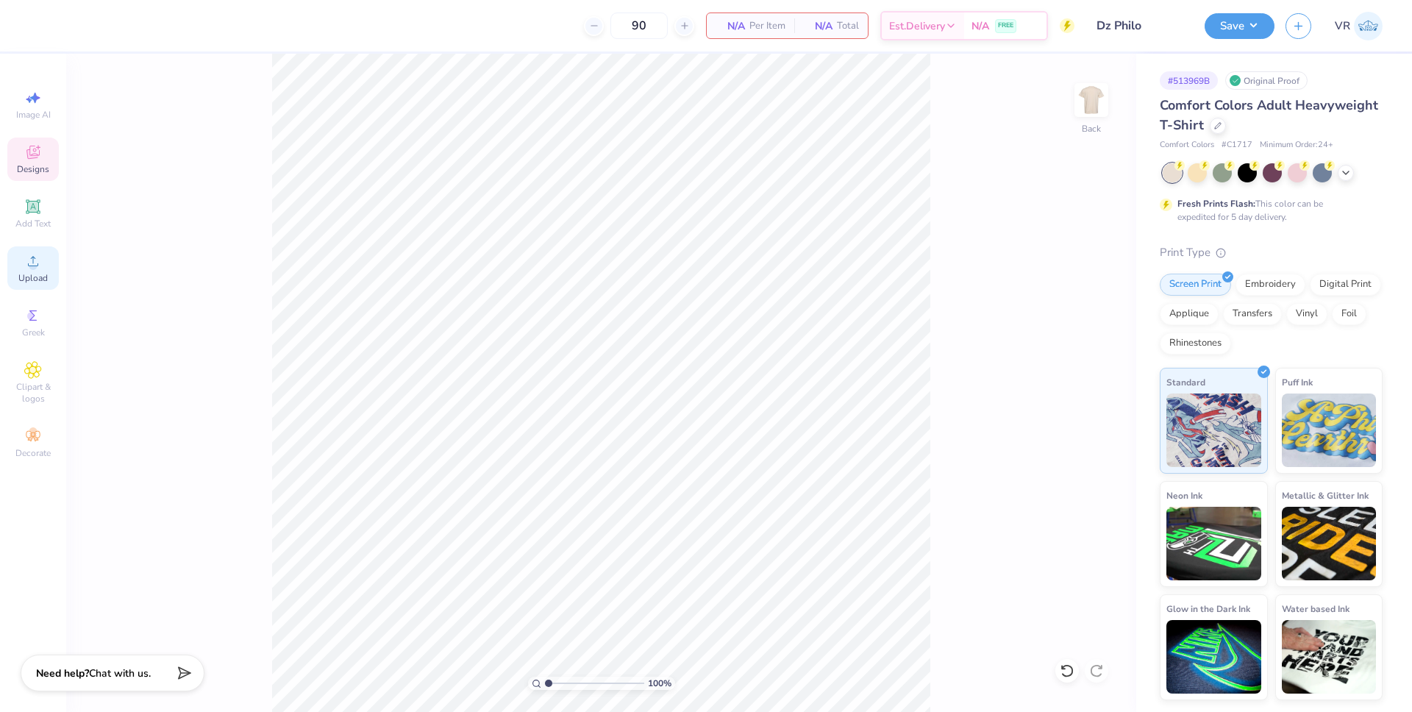
click at [28, 255] on icon at bounding box center [33, 261] width 18 height 18
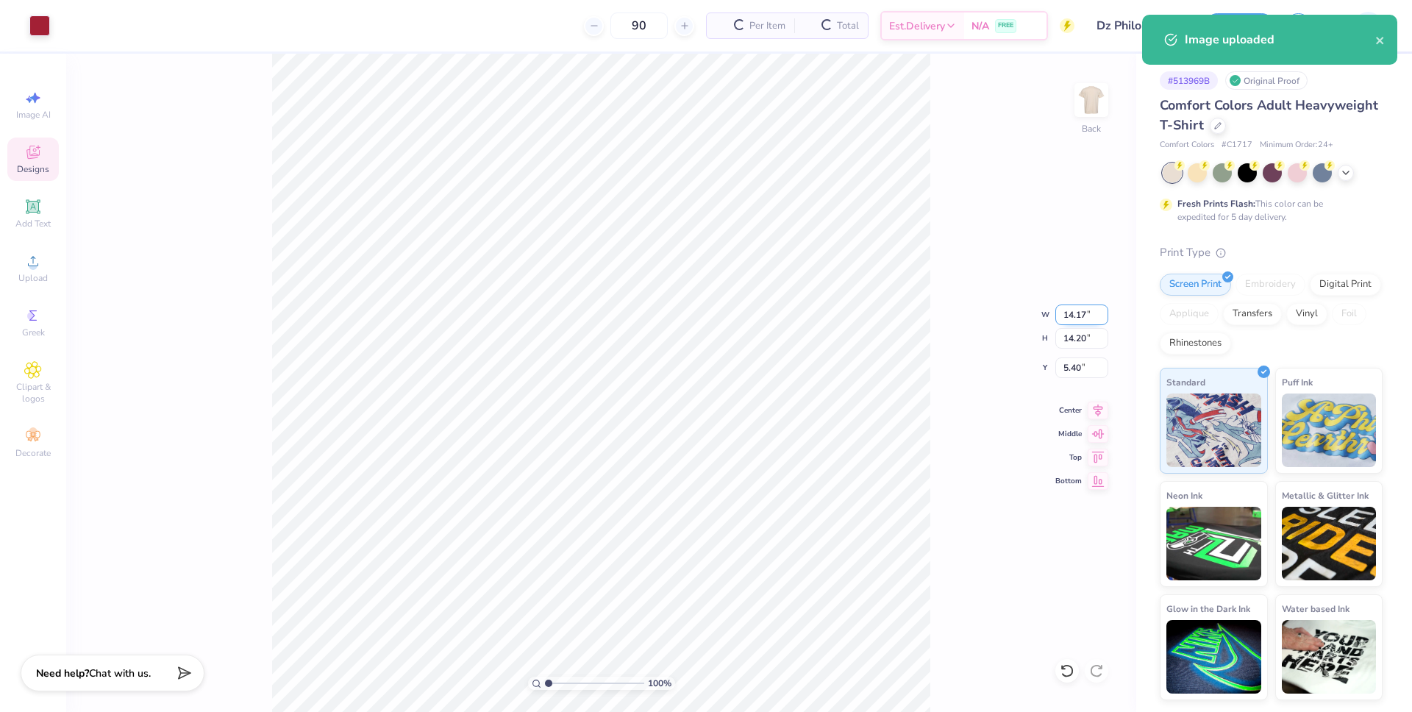
click at [1069, 320] on input "14.17" at bounding box center [1081, 314] width 53 height 21
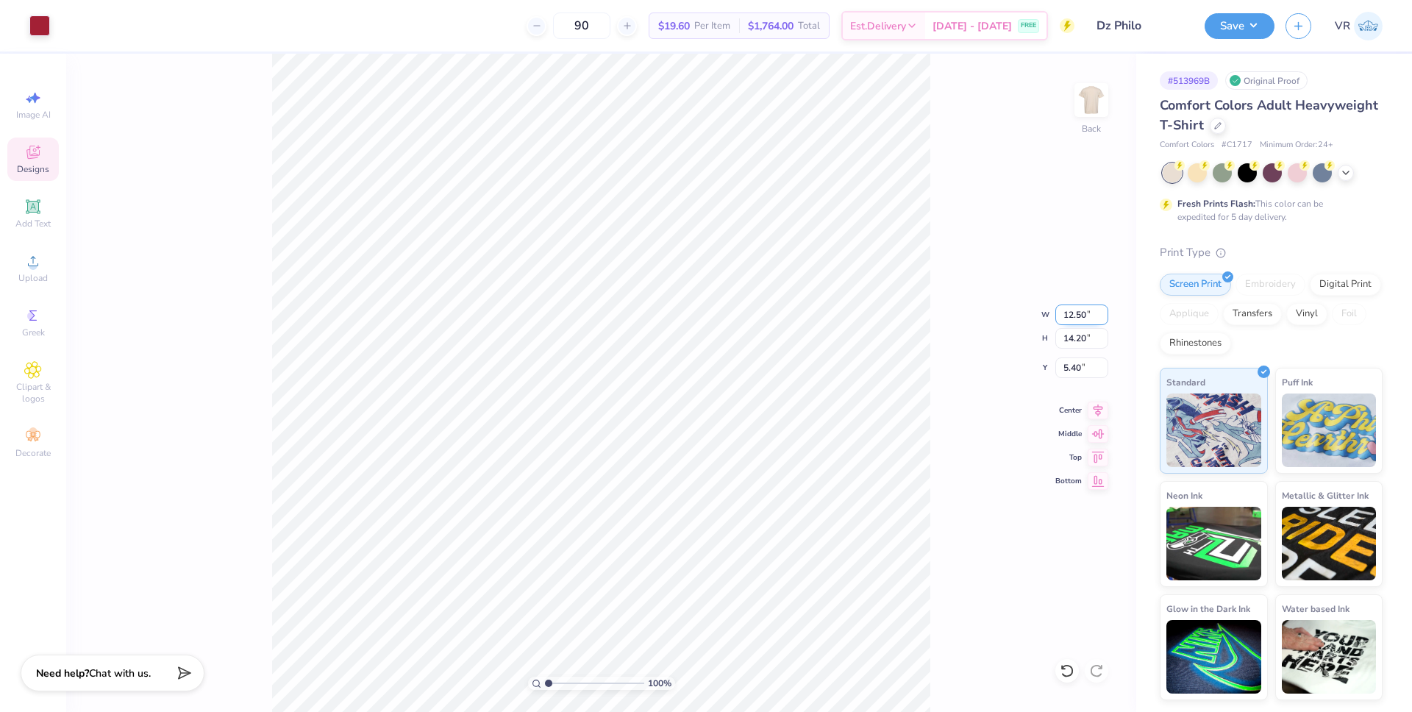
type input "12.50"
type input "12.53"
click at [1068, 374] on input "6.24" at bounding box center [1081, 367] width 53 height 21
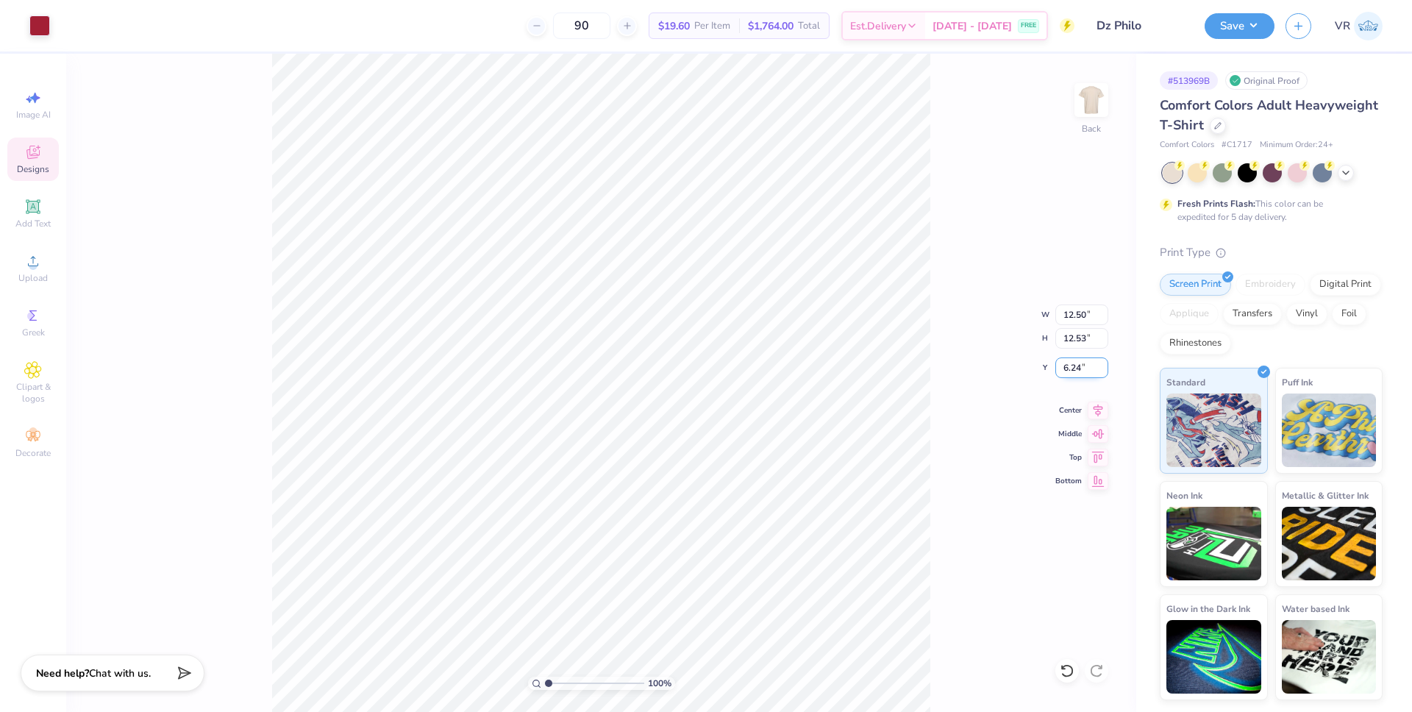
click at [1068, 374] on input "6.24" at bounding box center [1081, 367] width 53 height 21
click at [1070, 368] on input "6.24" at bounding box center [1081, 367] width 53 height 21
type input "3.00"
click at [1070, 318] on input "12.50" at bounding box center [1081, 314] width 53 height 21
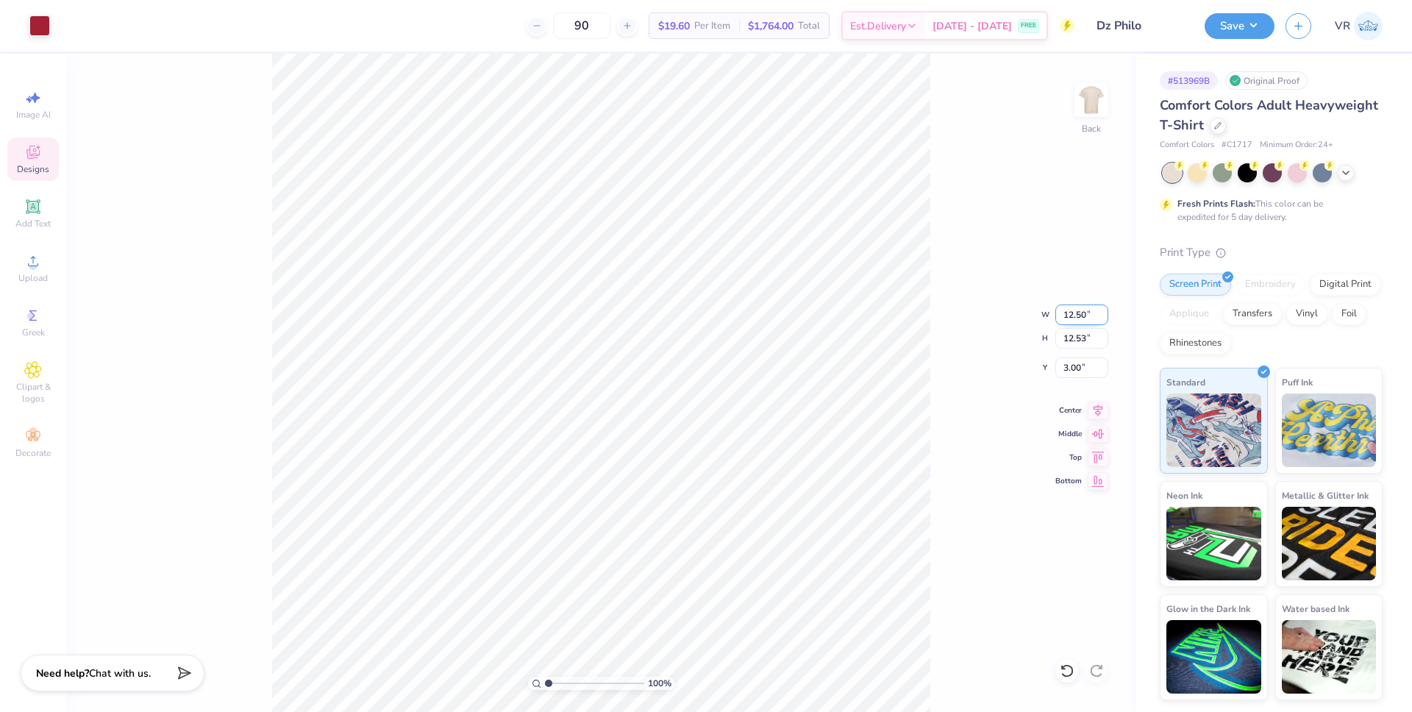
click at [1070, 318] on input "12.50" at bounding box center [1081, 314] width 53 height 21
type input "12.00"
type input "12.03"
click at [1076, 373] on input "3.25" at bounding box center [1081, 367] width 53 height 21
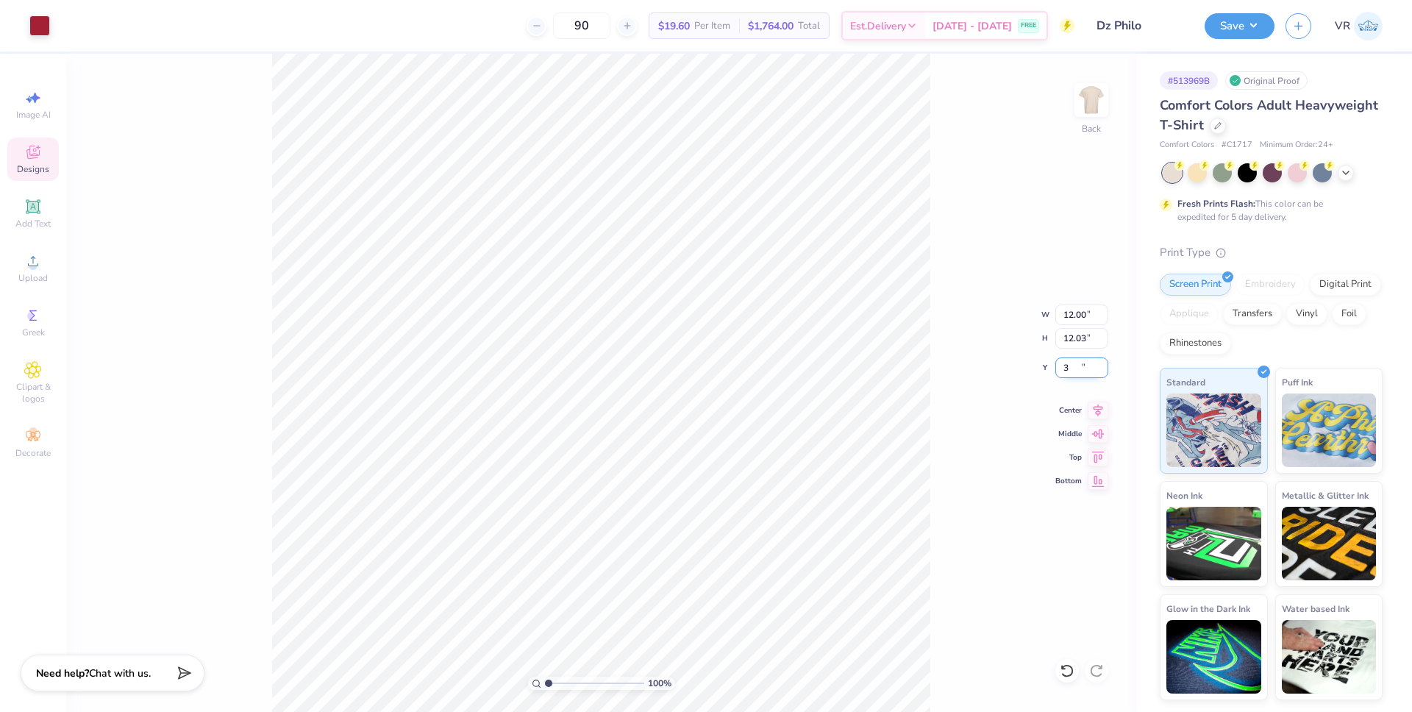
type input "3.00"
click at [41, 28] on div at bounding box center [39, 24] width 21 height 21
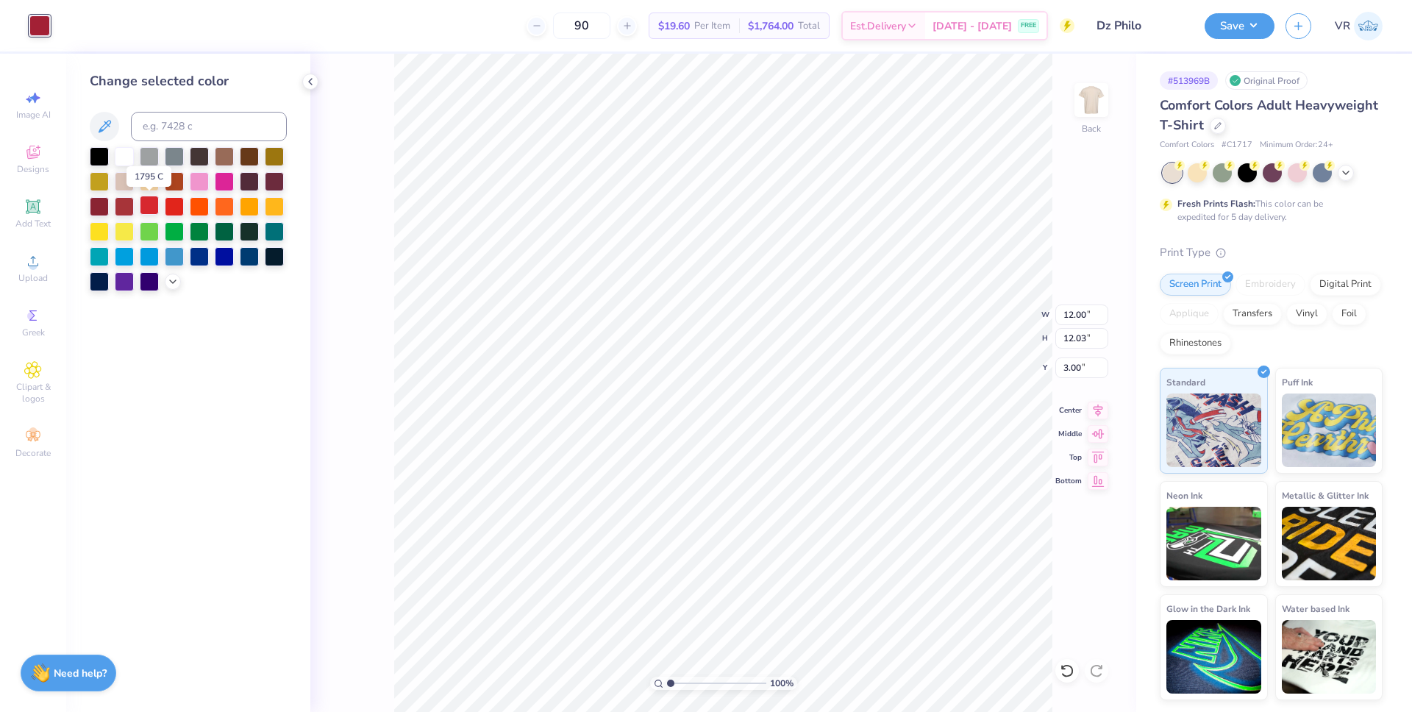
click at [148, 207] on div at bounding box center [149, 205] width 19 height 19
click at [127, 205] on div at bounding box center [124, 205] width 19 height 19
click at [174, 182] on div at bounding box center [174, 180] width 19 height 19
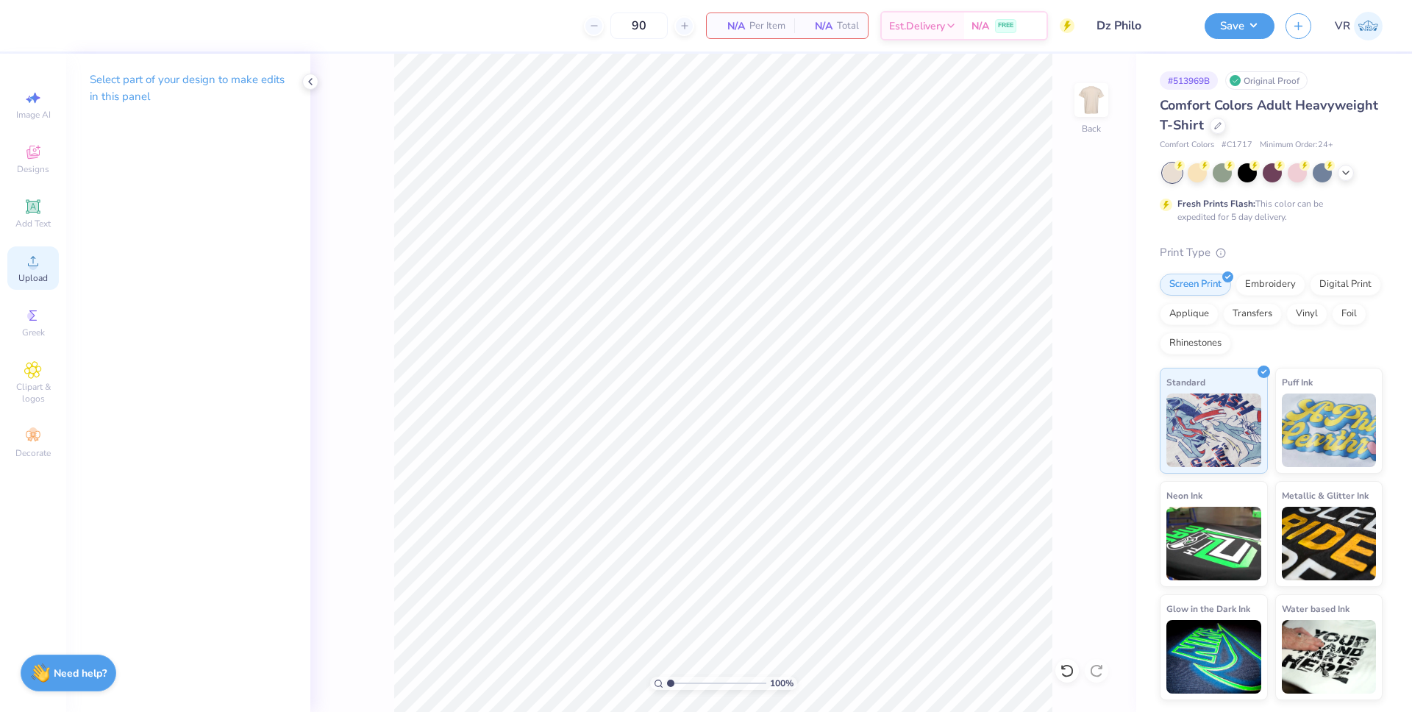
click at [38, 262] on icon at bounding box center [33, 261] width 18 height 18
click at [46, 271] on div "Upload" at bounding box center [32, 267] width 51 height 43
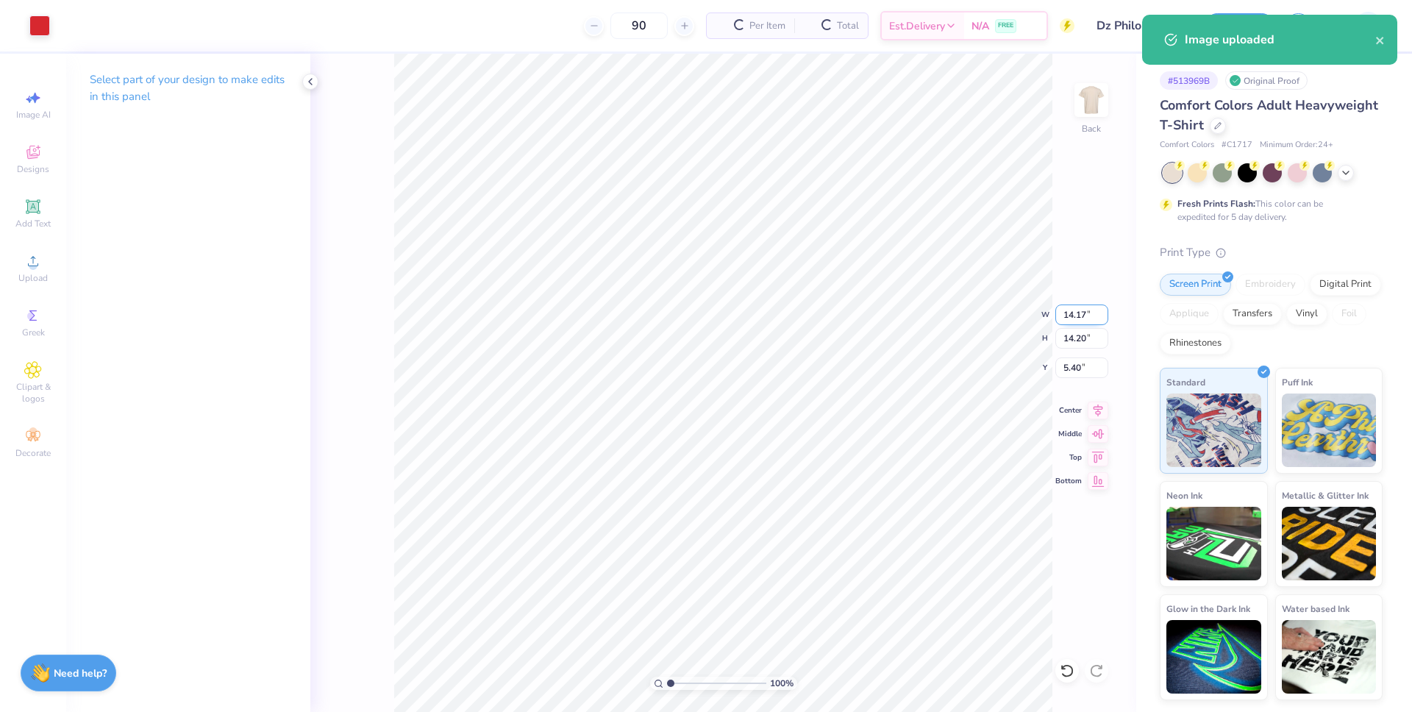
click at [1070, 315] on input "14.17" at bounding box center [1081, 314] width 53 height 21
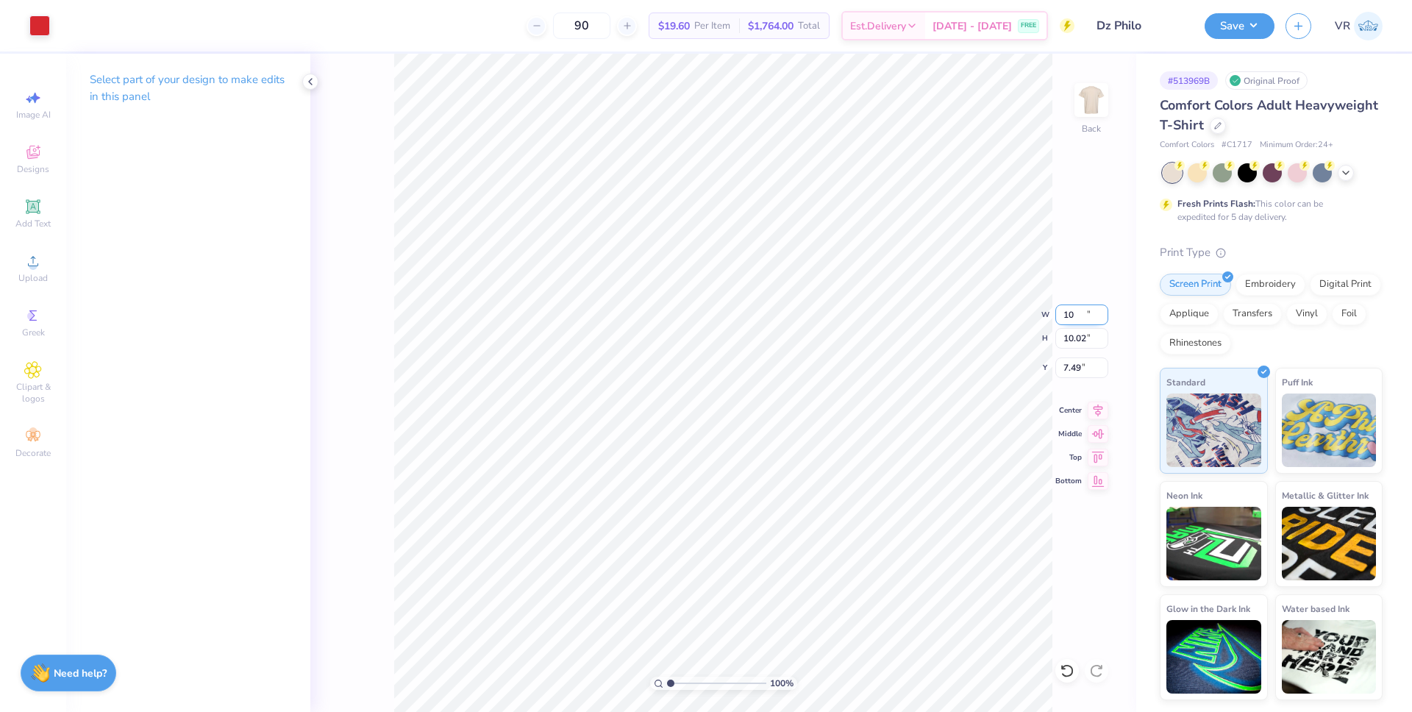
type input "10.00"
type input "10.02"
click at [1073, 366] on input "7.49" at bounding box center [1081, 367] width 53 height 21
type input "3.00"
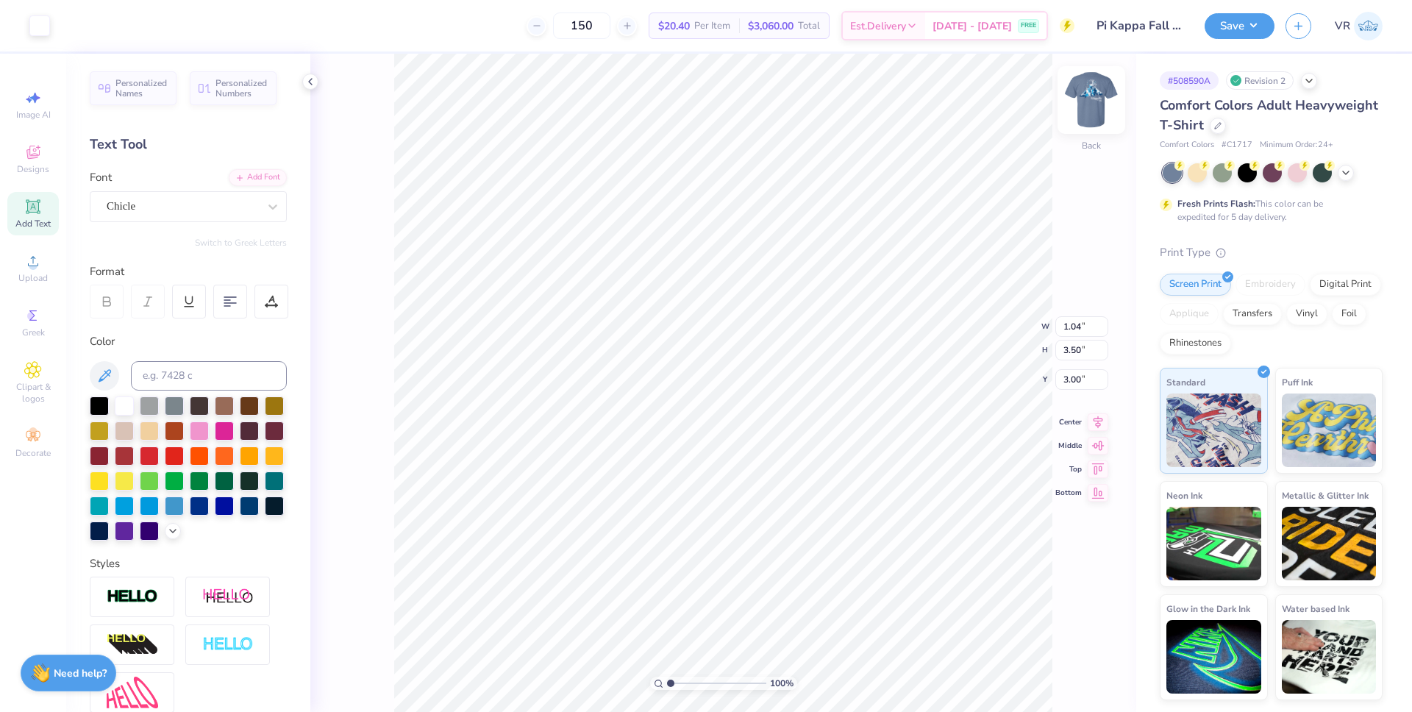
click at [1102, 89] on img at bounding box center [1091, 100] width 59 height 59
click at [746, 549] on li "Ungroup" at bounding box center [767, 552] width 115 height 29
type input "2.82"
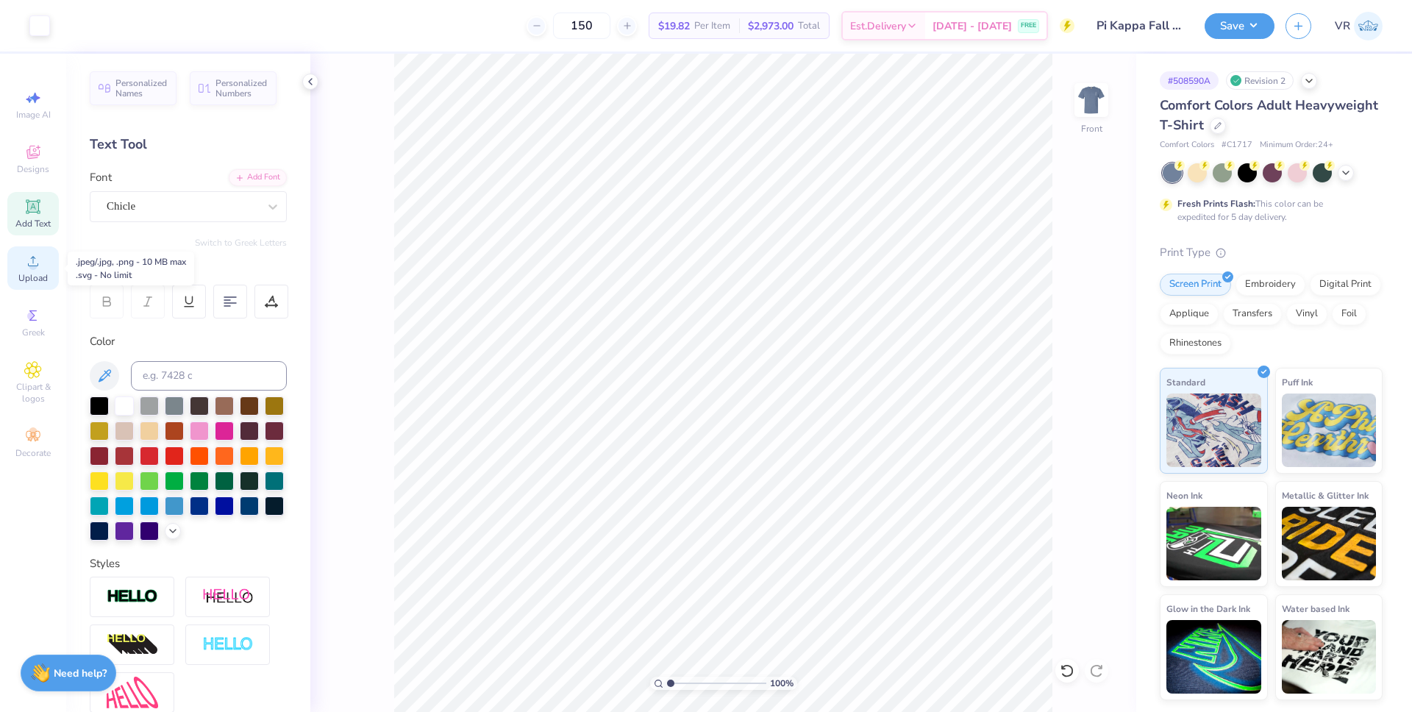
click at [30, 270] on div "Upload" at bounding box center [32, 267] width 51 height 43
click at [34, 280] on span "Upload" at bounding box center [32, 278] width 29 height 12
click at [43, 268] on div "Upload" at bounding box center [32, 267] width 51 height 43
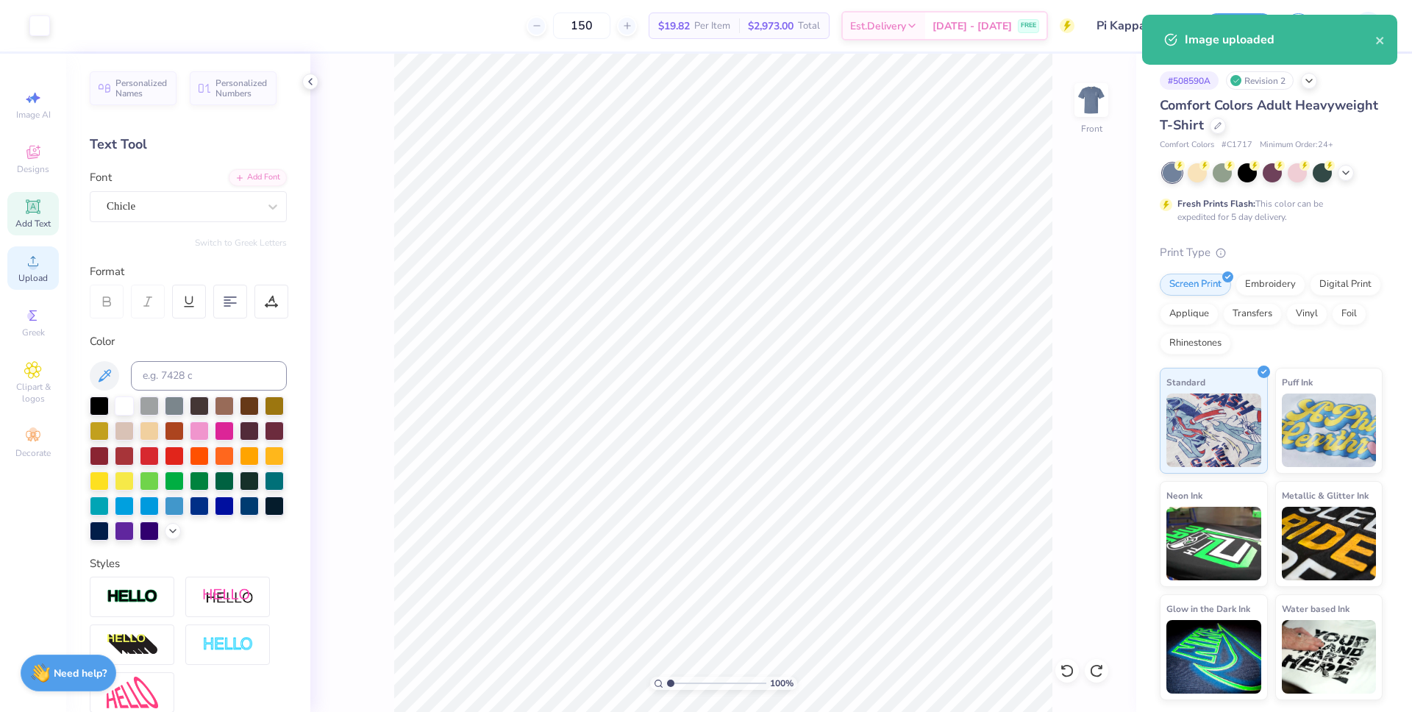
click at [47, 272] on span "Upload" at bounding box center [32, 278] width 29 height 12
click at [1072, 320] on input "14.53" at bounding box center [1081, 314] width 53 height 21
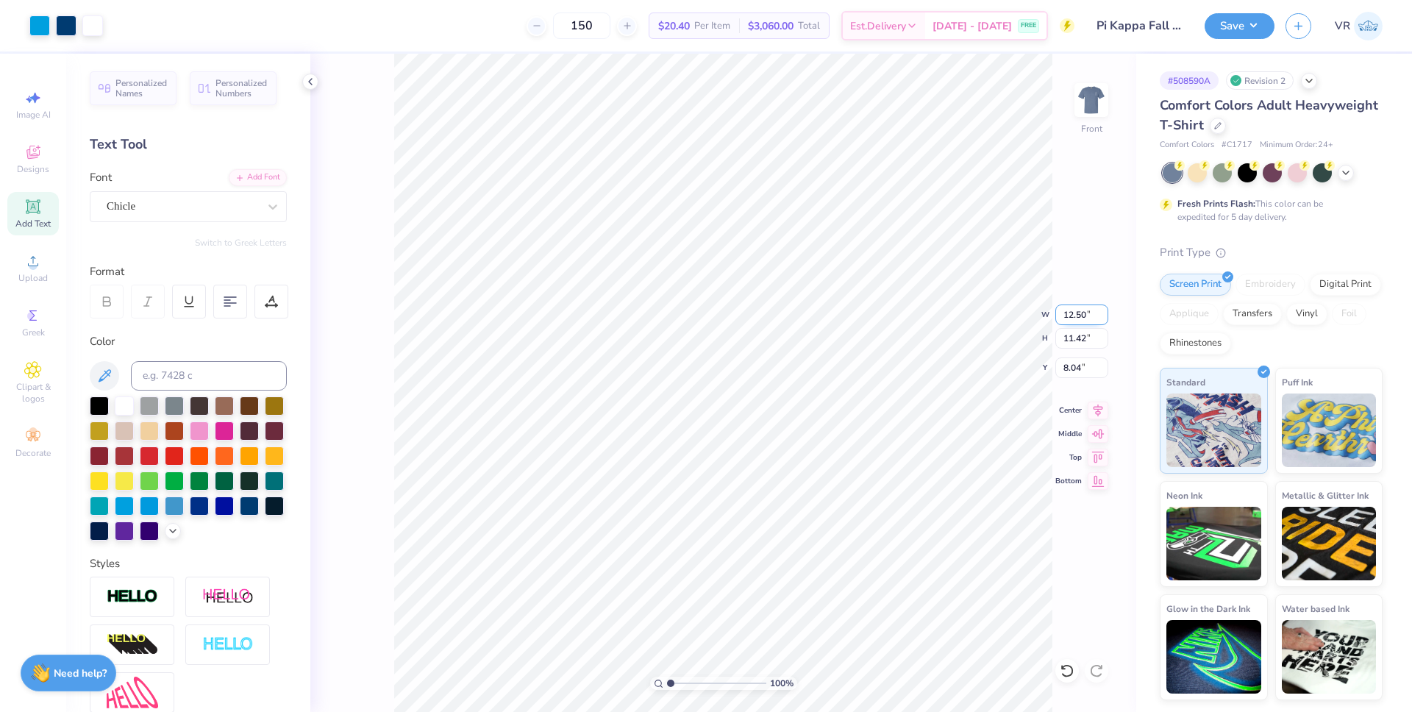
type input "12.50"
type input "9.82"
click at [1068, 370] on input "3.34" at bounding box center [1081, 367] width 53 height 21
type input "3.00"
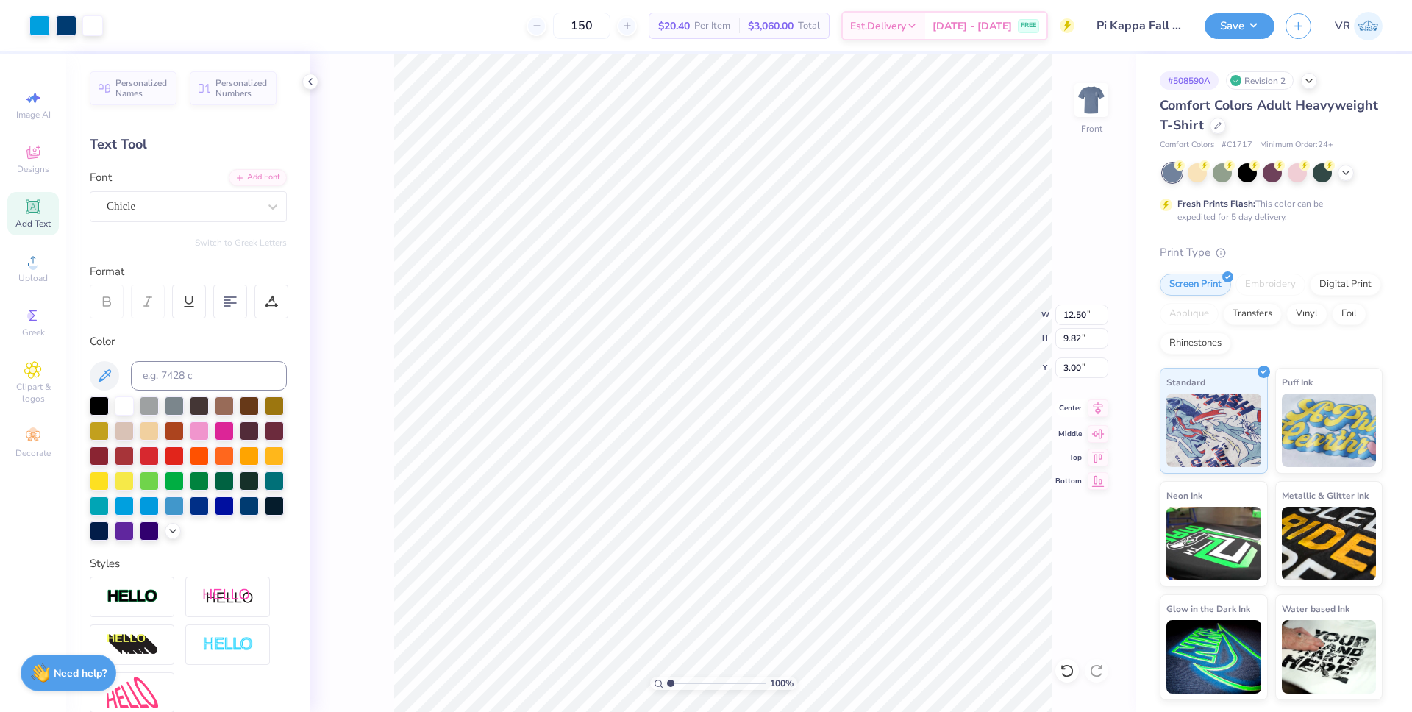
click at [1090, 410] on icon at bounding box center [1098, 408] width 21 height 18
click at [1092, 409] on icon at bounding box center [1098, 408] width 21 height 18
click at [1101, 403] on icon at bounding box center [1098, 408] width 21 height 18
click at [1060, 669] on icon at bounding box center [1067, 670] width 15 height 15
type input "3.34"
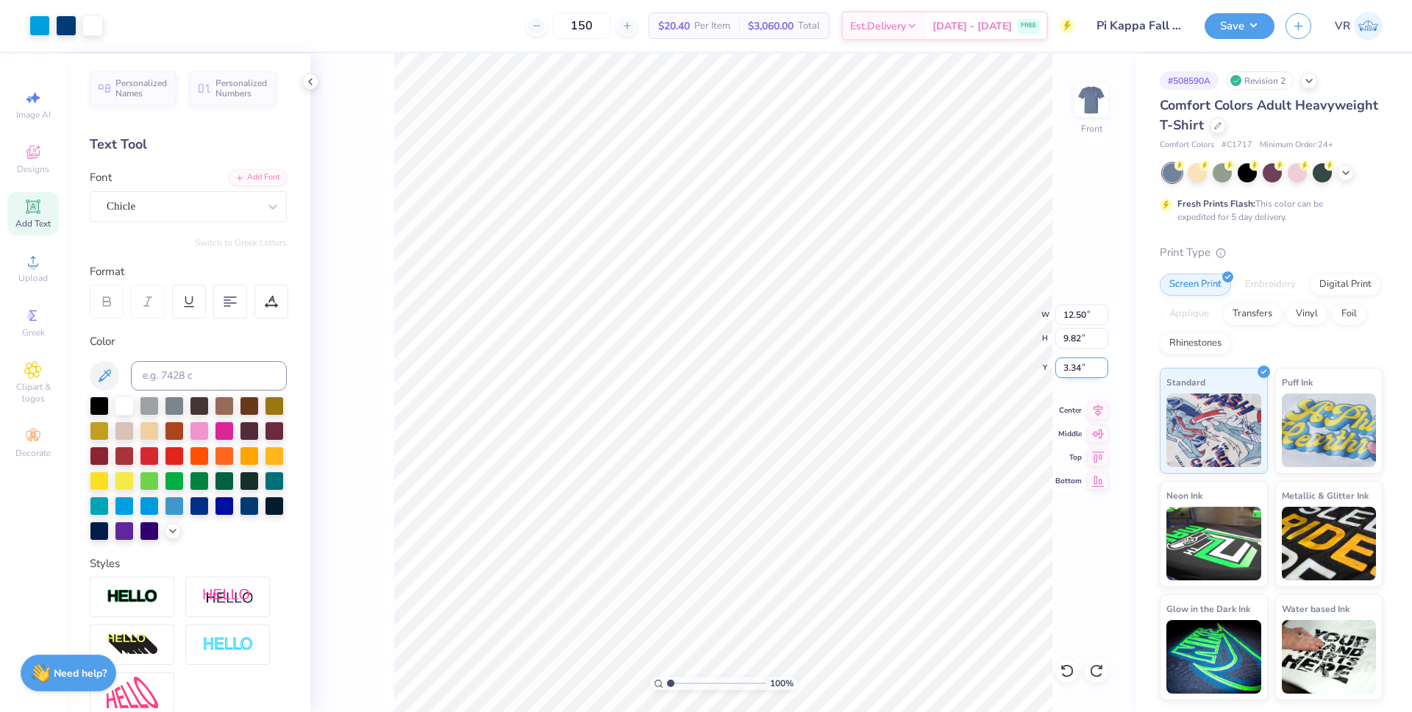
click at [1067, 366] on input "3.34" at bounding box center [1081, 367] width 53 height 21
type input "3.00"
click at [1100, 413] on icon at bounding box center [1098, 408] width 21 height 18
click at [788, 515] on li "Group" at bounding box center [802, 506] width 115 height 29
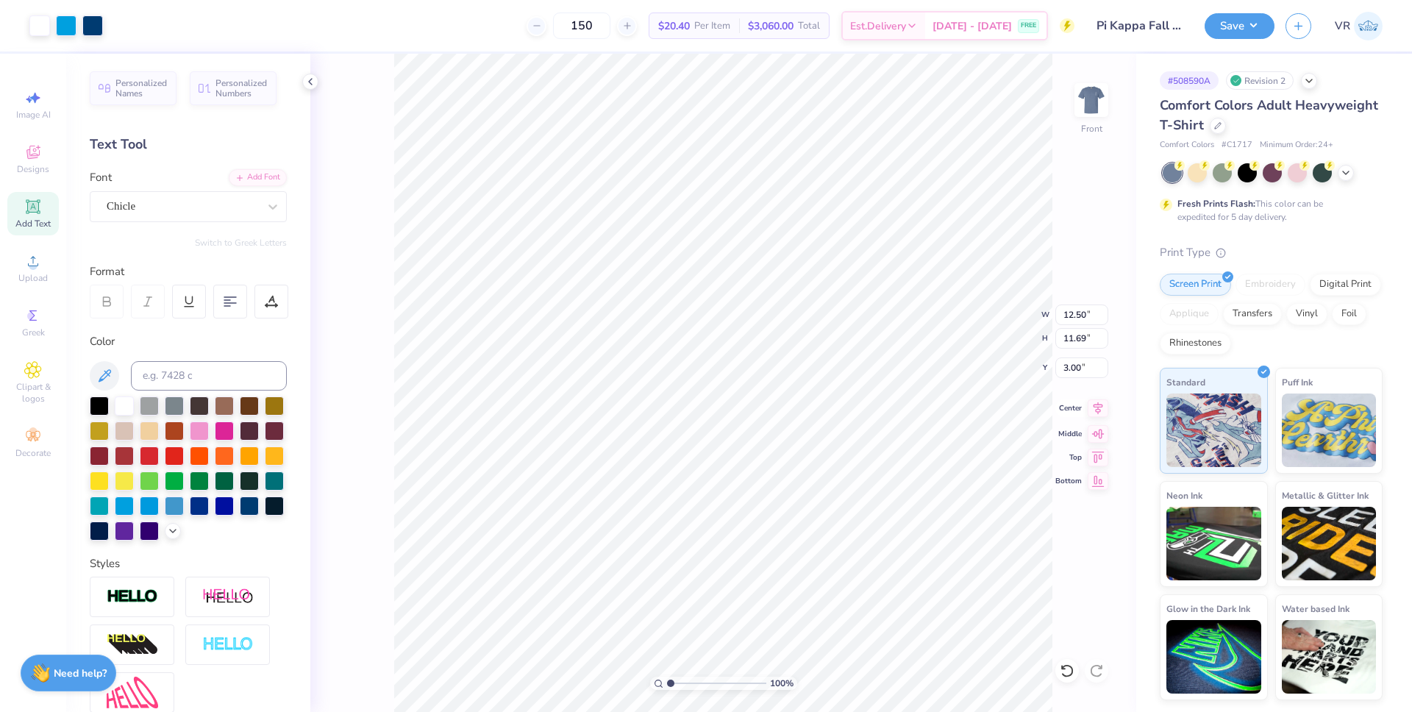
click at [1098, 410] on icon at bounding box center [1098, 408] width 21 height 18
type input "10.73"
type input "-5.98"
click at [1098, 410] on icon at bounding box center [1098, 408] width 21 height 18
type input "14.53"
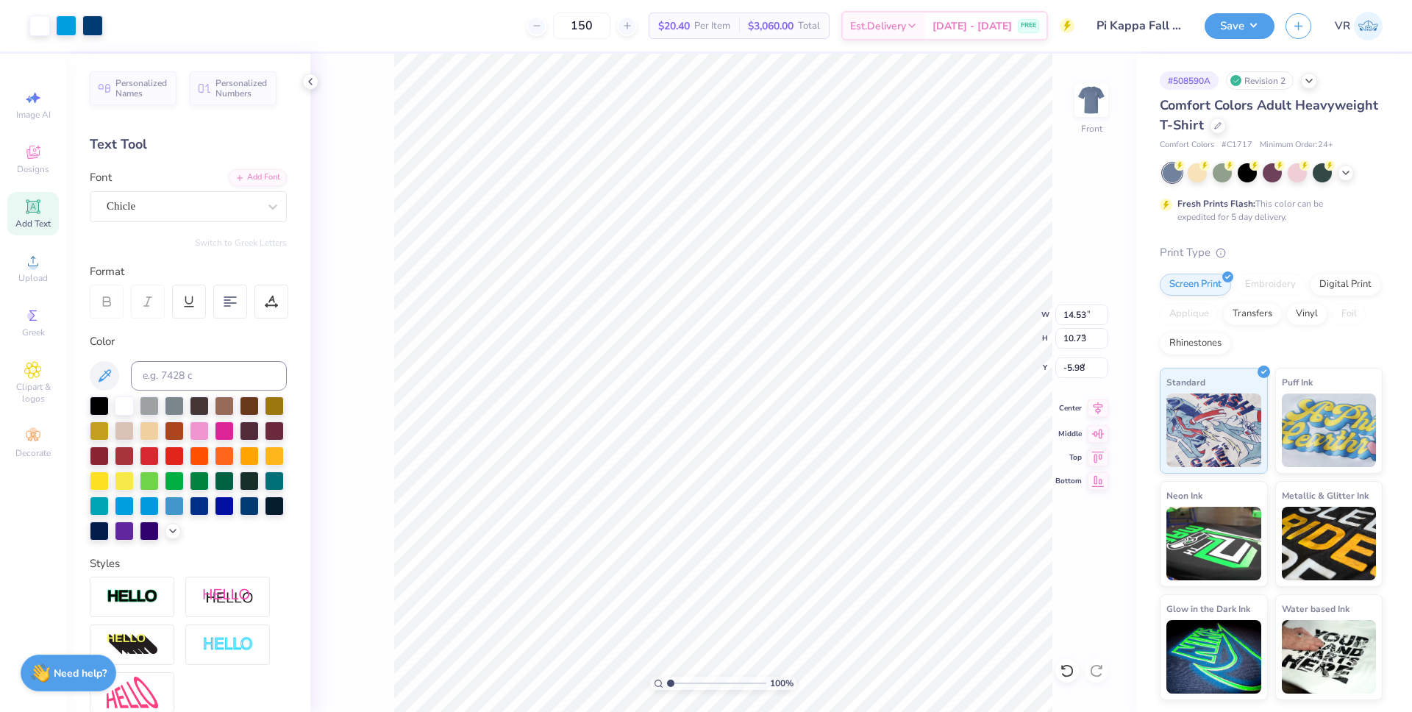
type input "7.51"
type input "10.00"
click at [794, 536] on li "Group" at bounding box center [812, 539] width 115 height 29
click at [1231, 19] on button "Save" at bounding box center [1240, 24] width 70 height 26
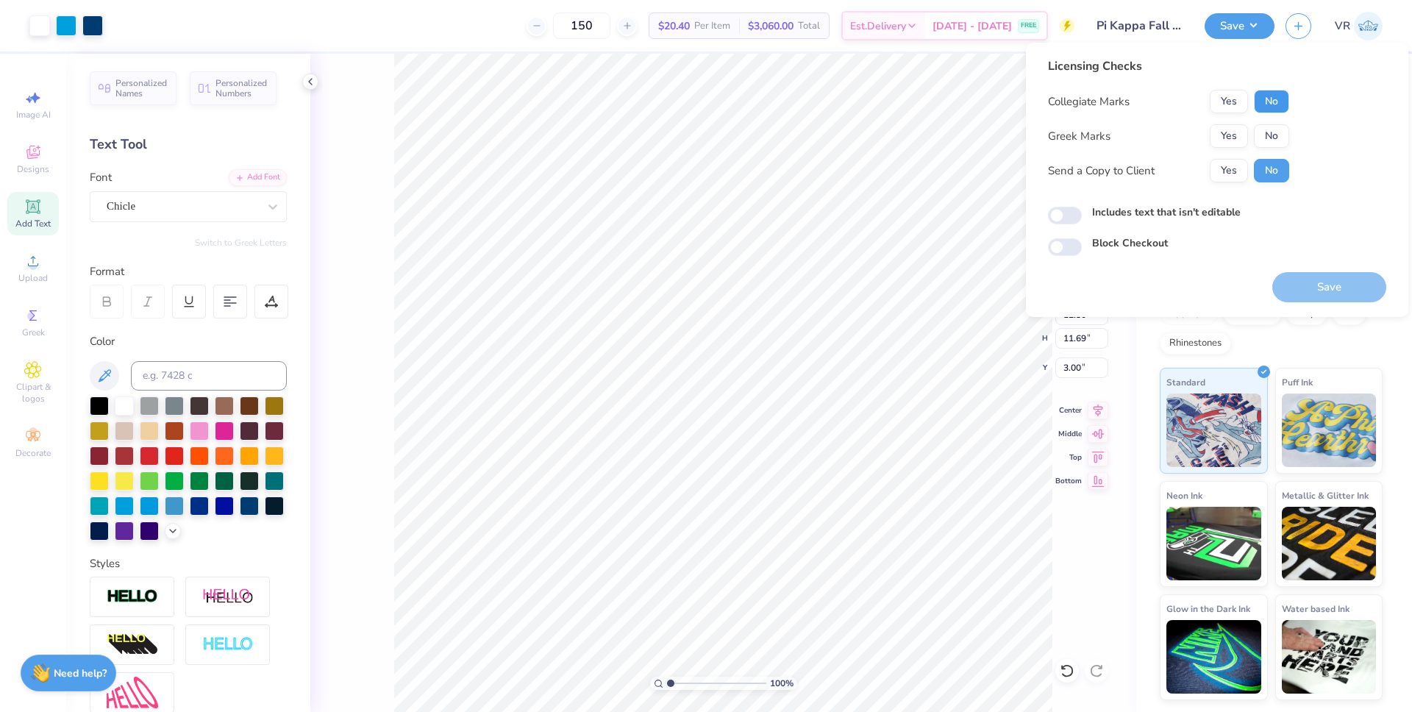
click at [1275, 98] on button "No" at bounding box center [1271, 102] width 35 height 24
click at [1238, 129] on button "Yes" at bounding box center [1229, 136] width 38 height 24
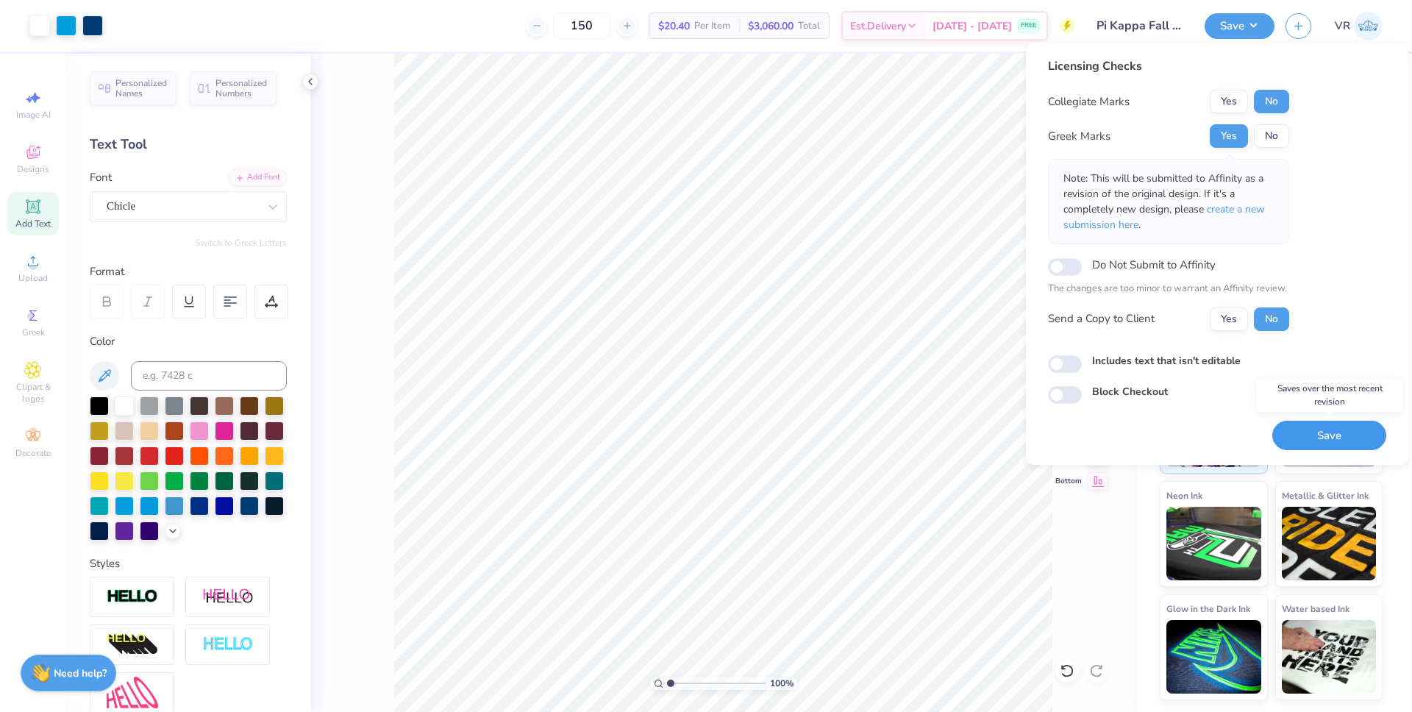
click at [1307, 434] on button "Save" at bounding box center [1329, 436] width 114 height 30
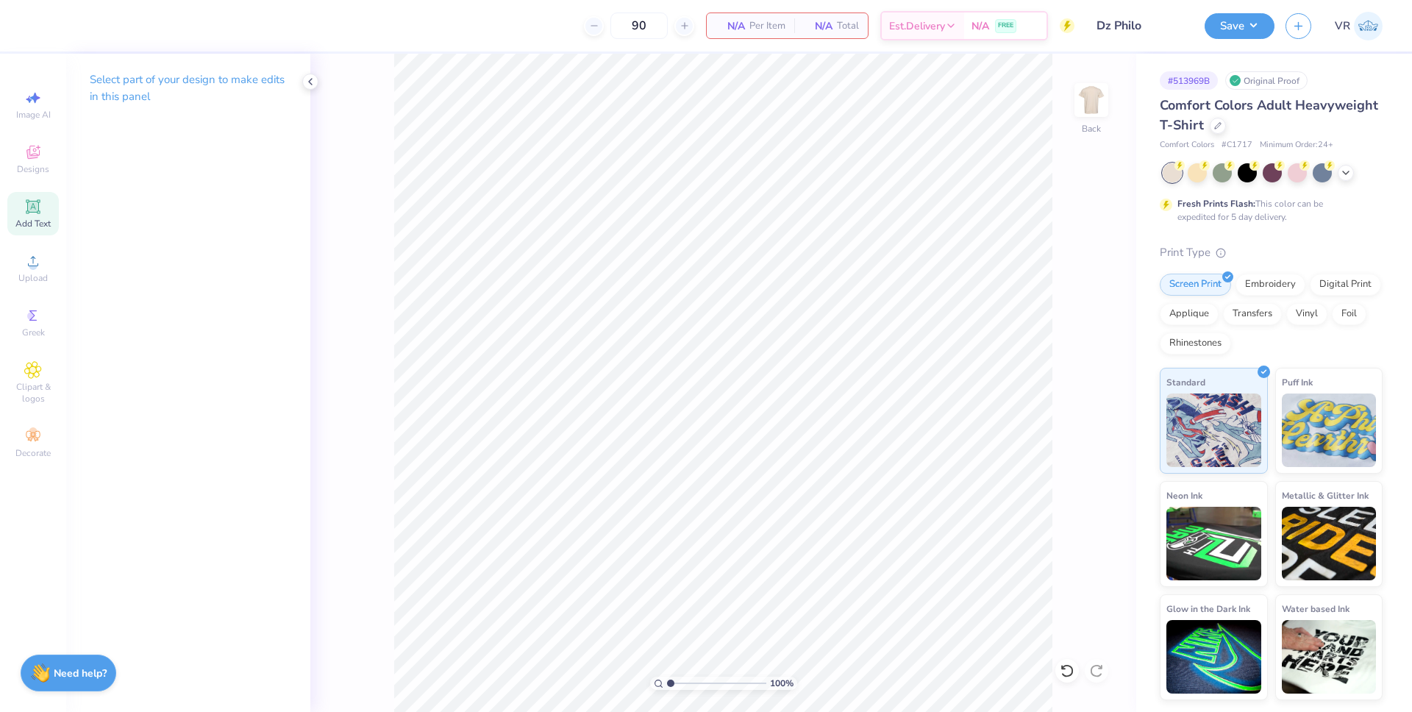
click at [40, 213] on icon at bounding box center [33, 206] width 14 height 14
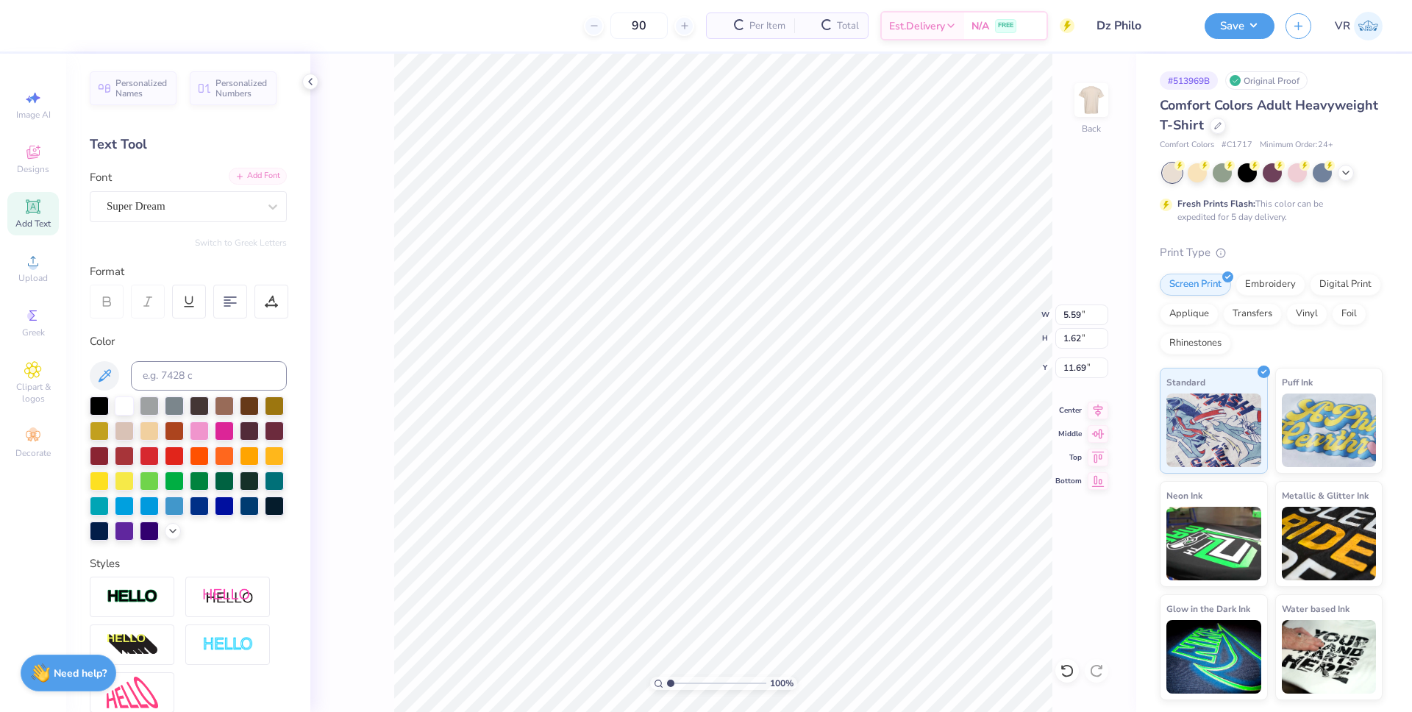
click at [240, 179] on div "Add Font" at bounding box center [258, 176] width 58 height 17
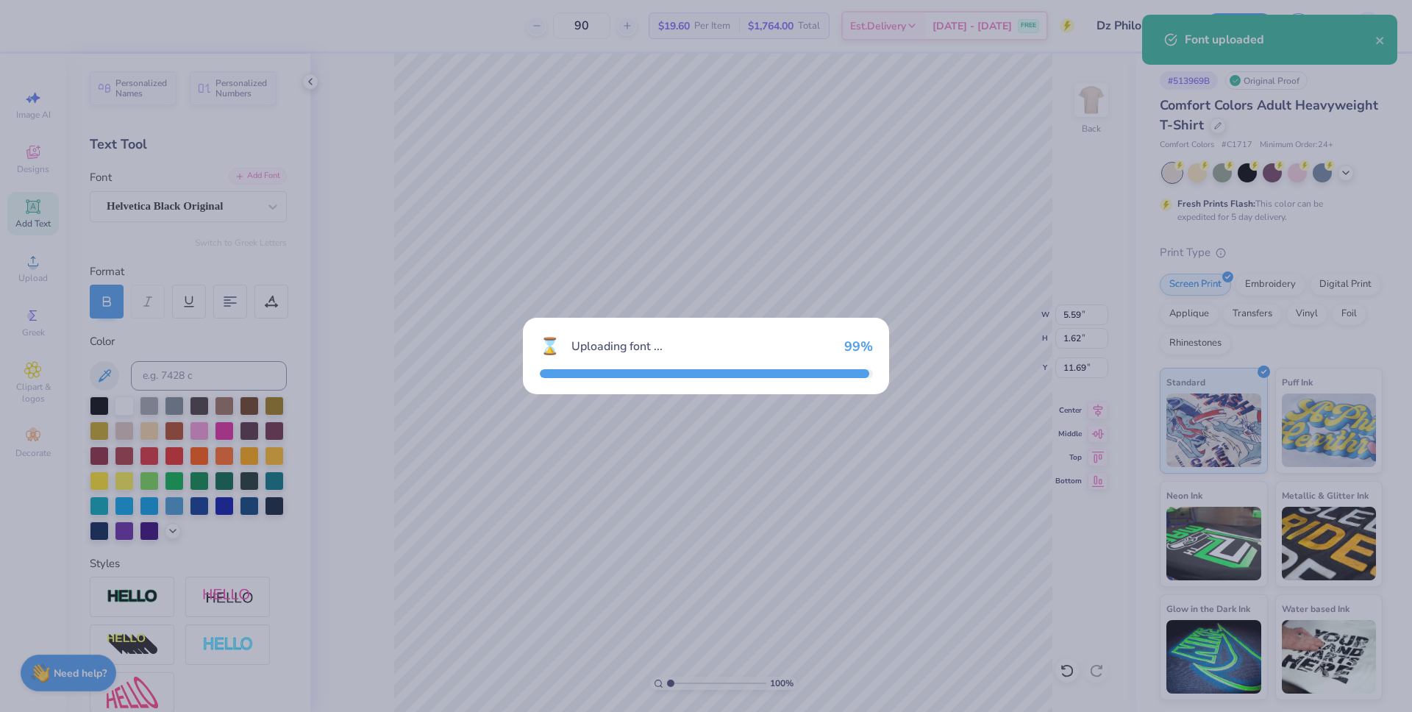
type input "6.12"
type input "1.51"
type input "11.75"
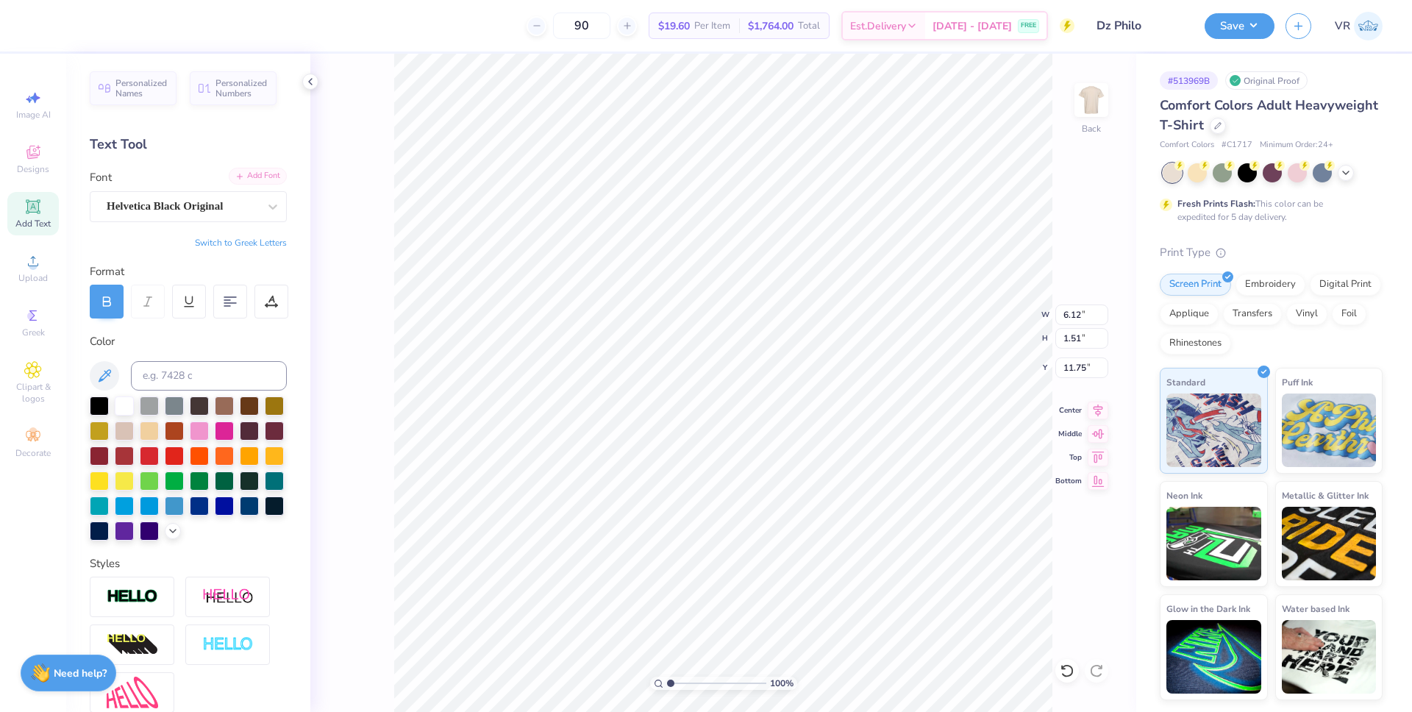
scroll to position [13, 1]
type textarea "f"
type textarea "FLAG FOOTBALL"
type input "14.17"
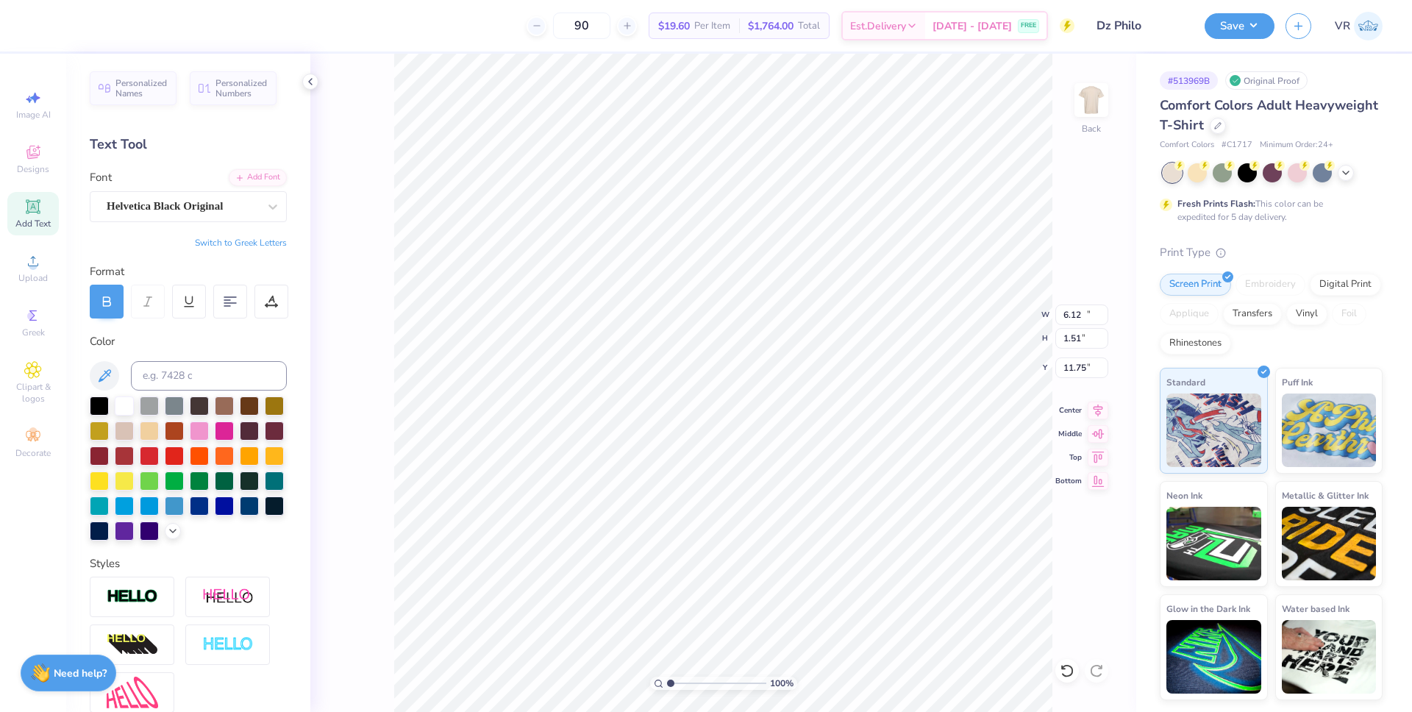
type input "1.13"
type input "11.94"
type input "10.82"
type input "0.86"
type input "11.64"
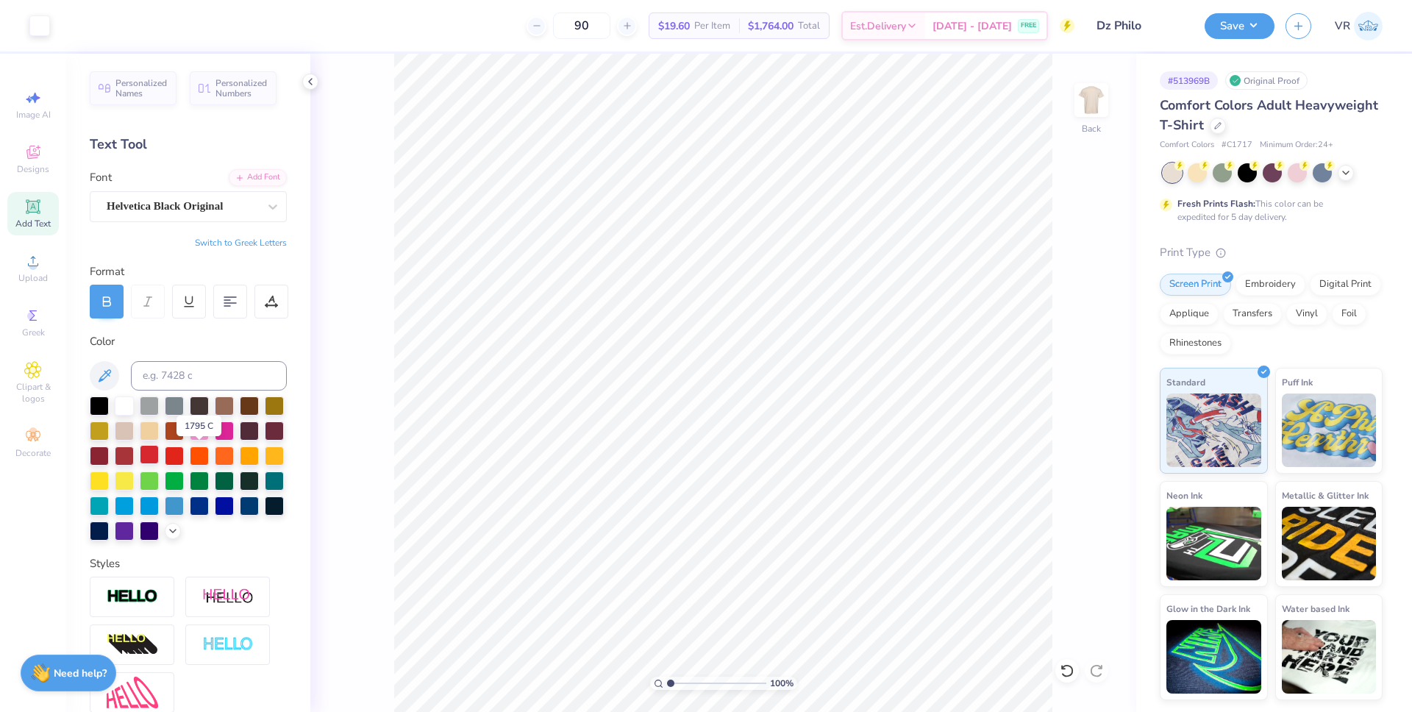
click at [159, 458] on div at bounding box center [149, 454] width 19 height 19
click at [29, 260] on icon at bounding box center [33, 261] width 18 height 18
click at [43, 272] on span "Upload" at bounding box center [32, 278] width 29 height 12
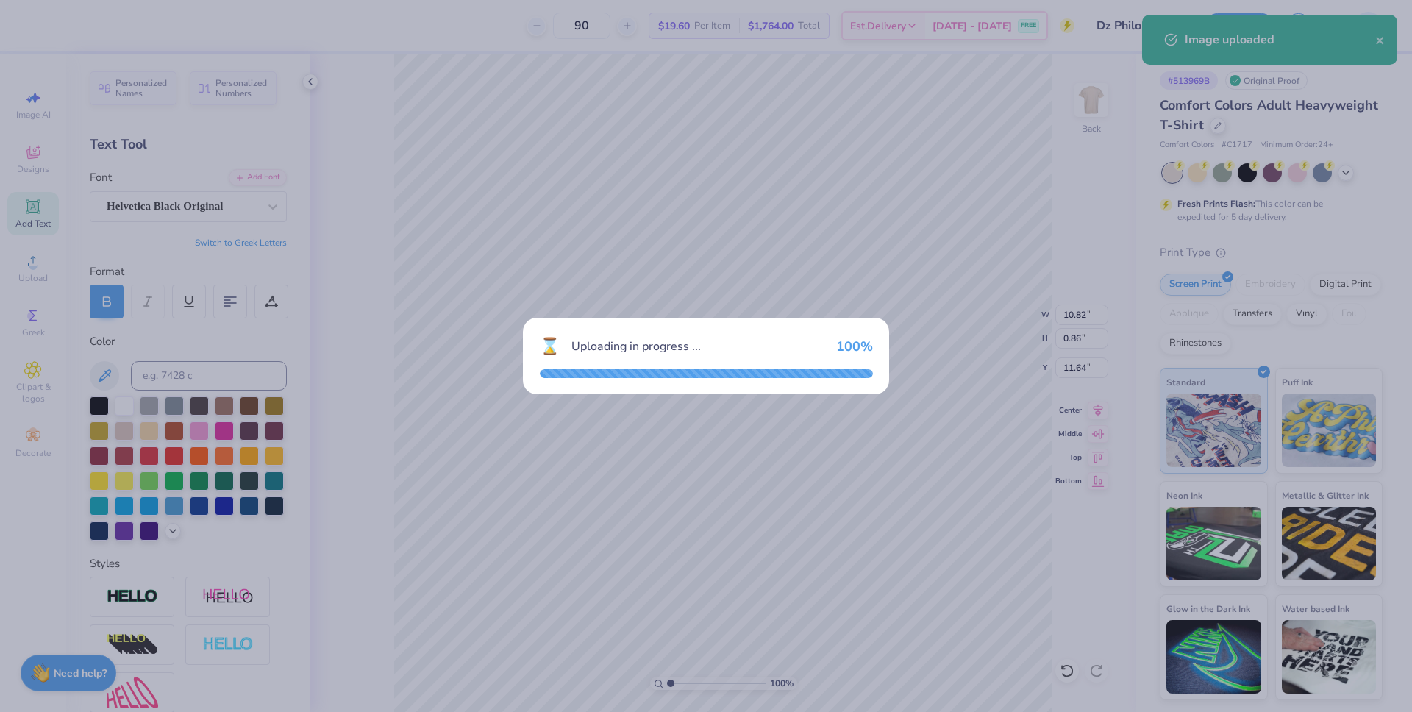
type input "14.17"
type input "12.39"
type input "6.31"
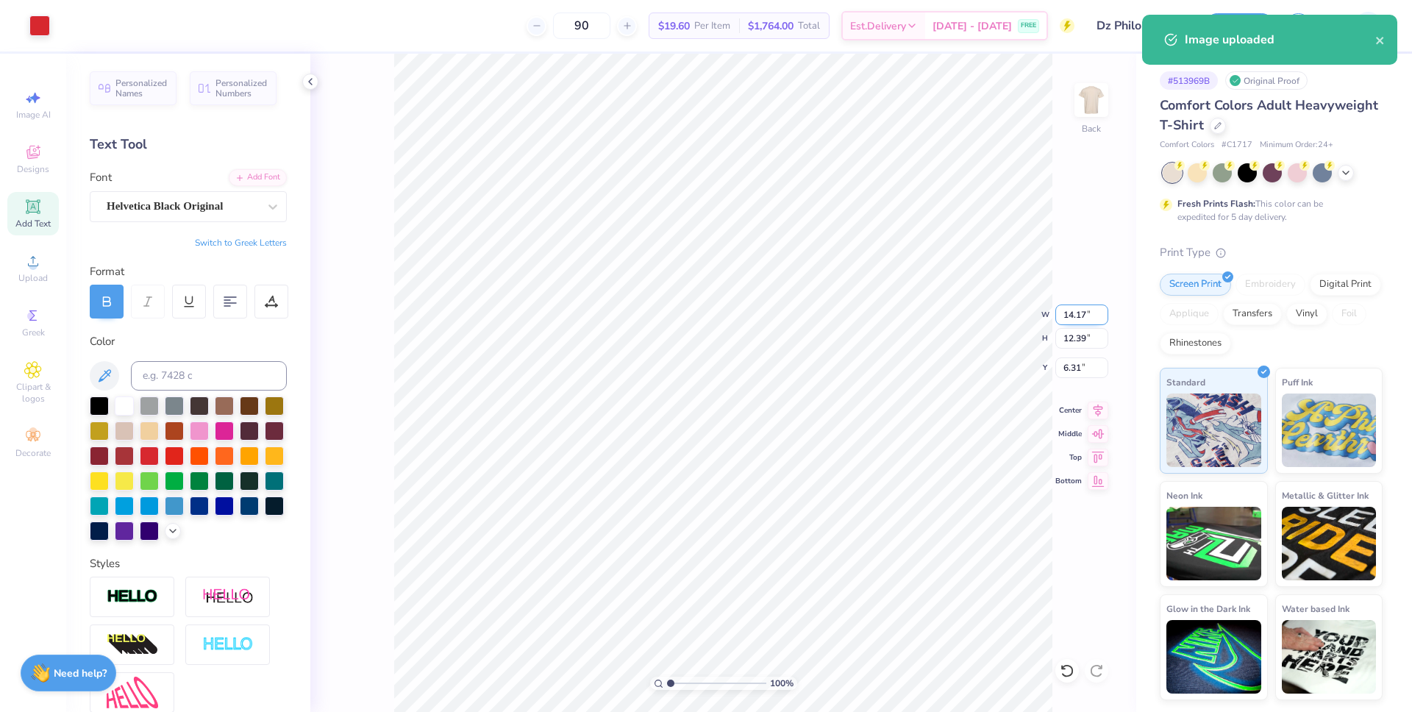
click at [1076, 318] on input "14.17" at bounding box center [1081, 314] width 53 height 21
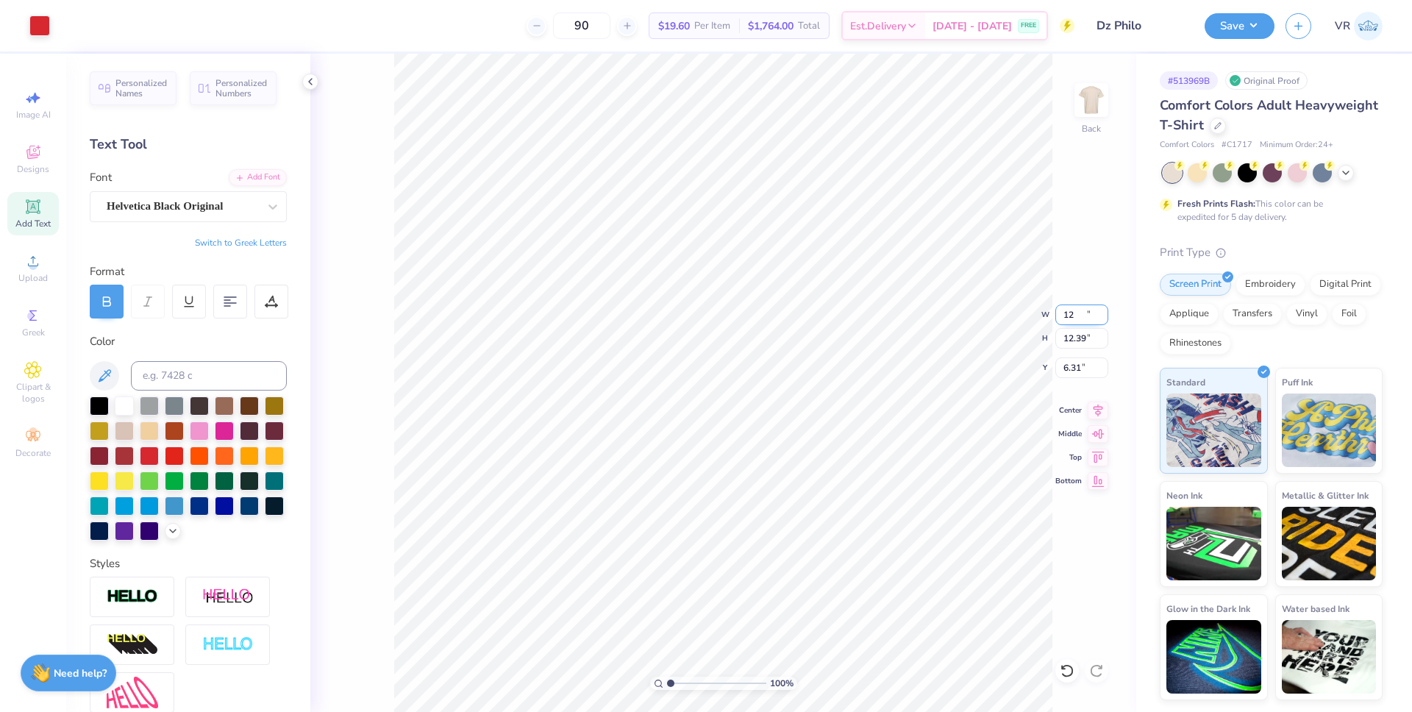
type input "12.00"
type input "10.49"
type input "3.00"
type input "3.21"
type input "13.72"
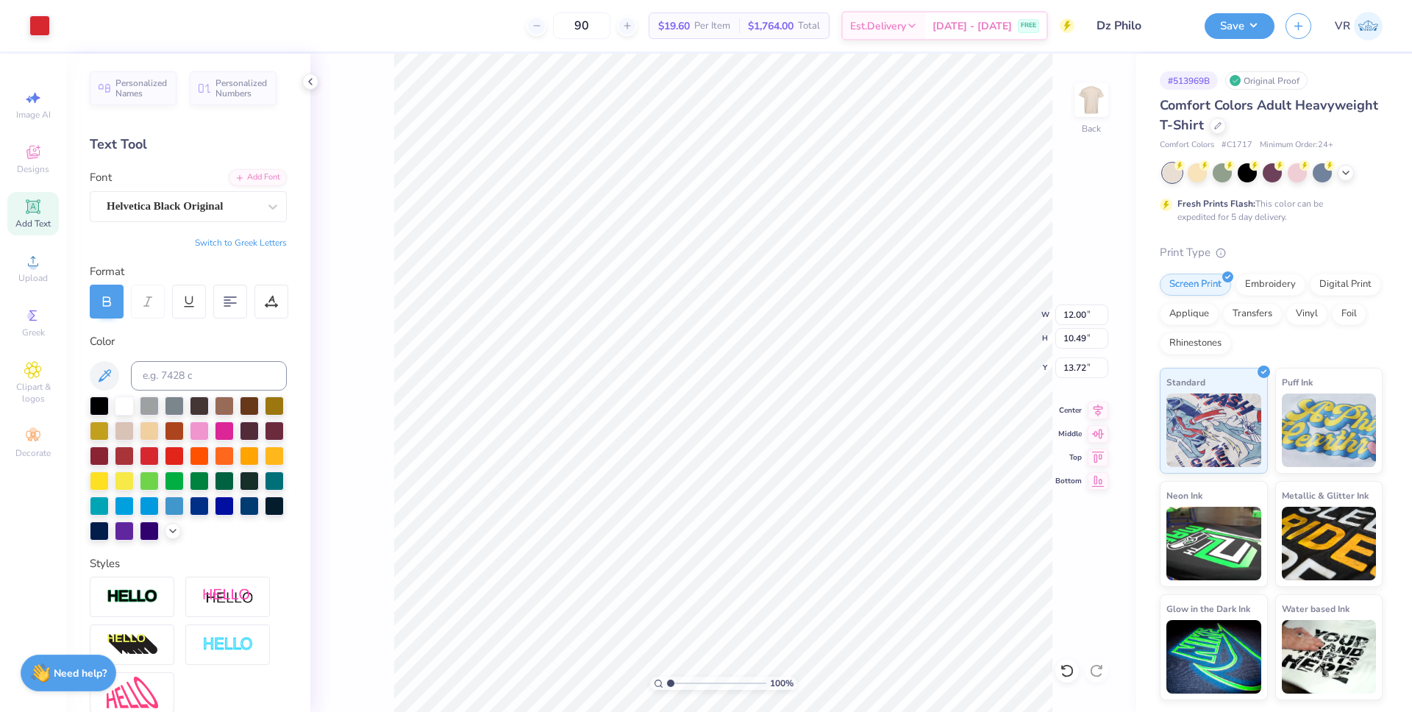
type input "10.82"
type input "0.86"
type input "11.64"
type input "12.00"
type input "10.49"
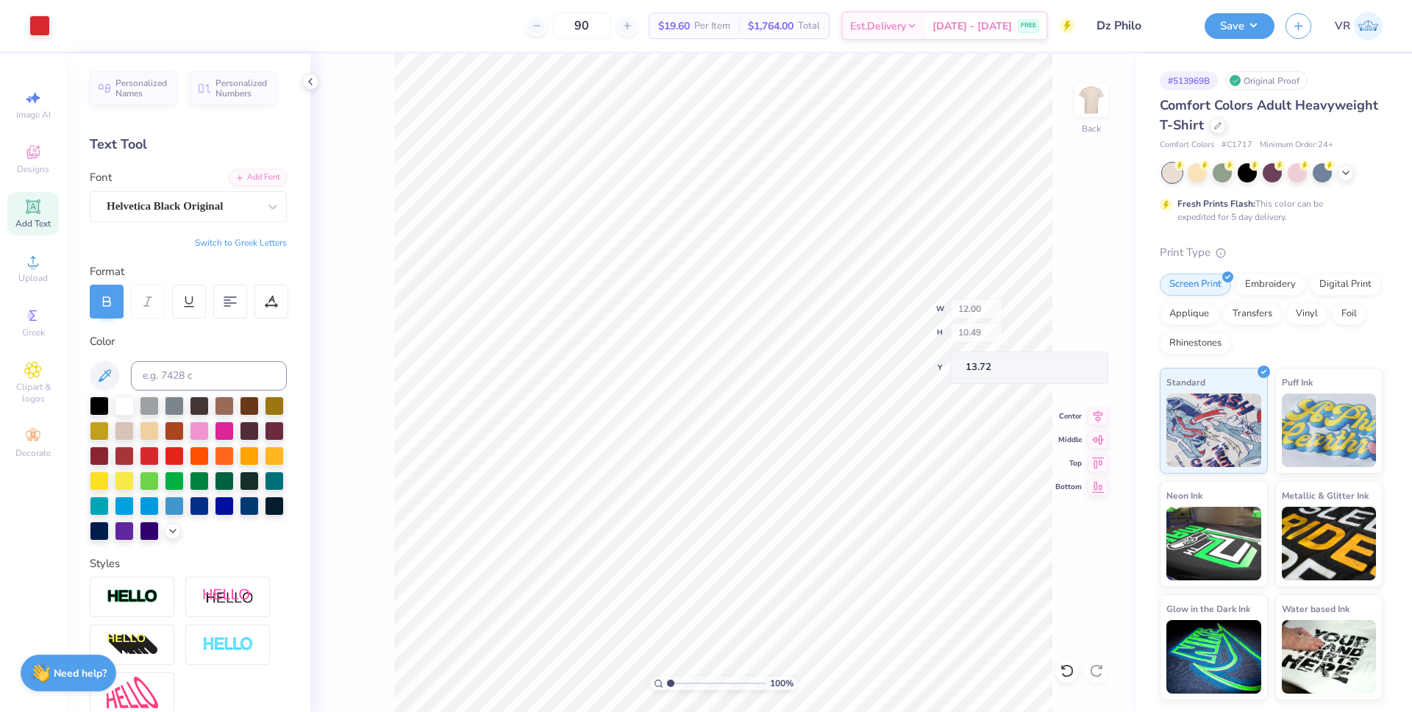
type input "3.00"
type input "13.91"
click at [1092, 410] on icon at bounding box center [1098, 408] width 21 height 18
type input "11.78"
click at [1095, 409] on icon at bounding box center [1098, 408] width 21 height 18
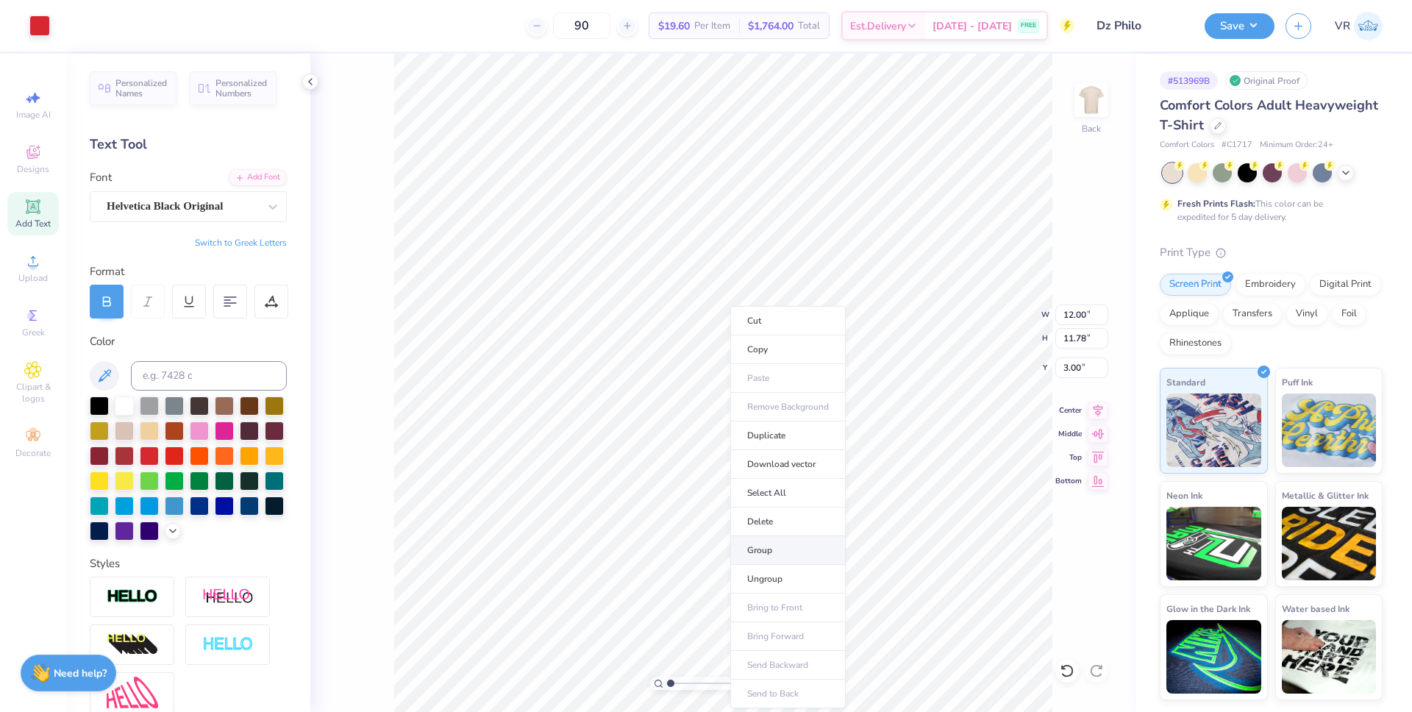
click at [766, 543] on li "Group" at bounding box center [787, 550] width 115 height 29
click at [1065, 313] on input "12.00" at bounding box center [1081, 314] width 53 height 21
type input "10.00"
type input "9.81"
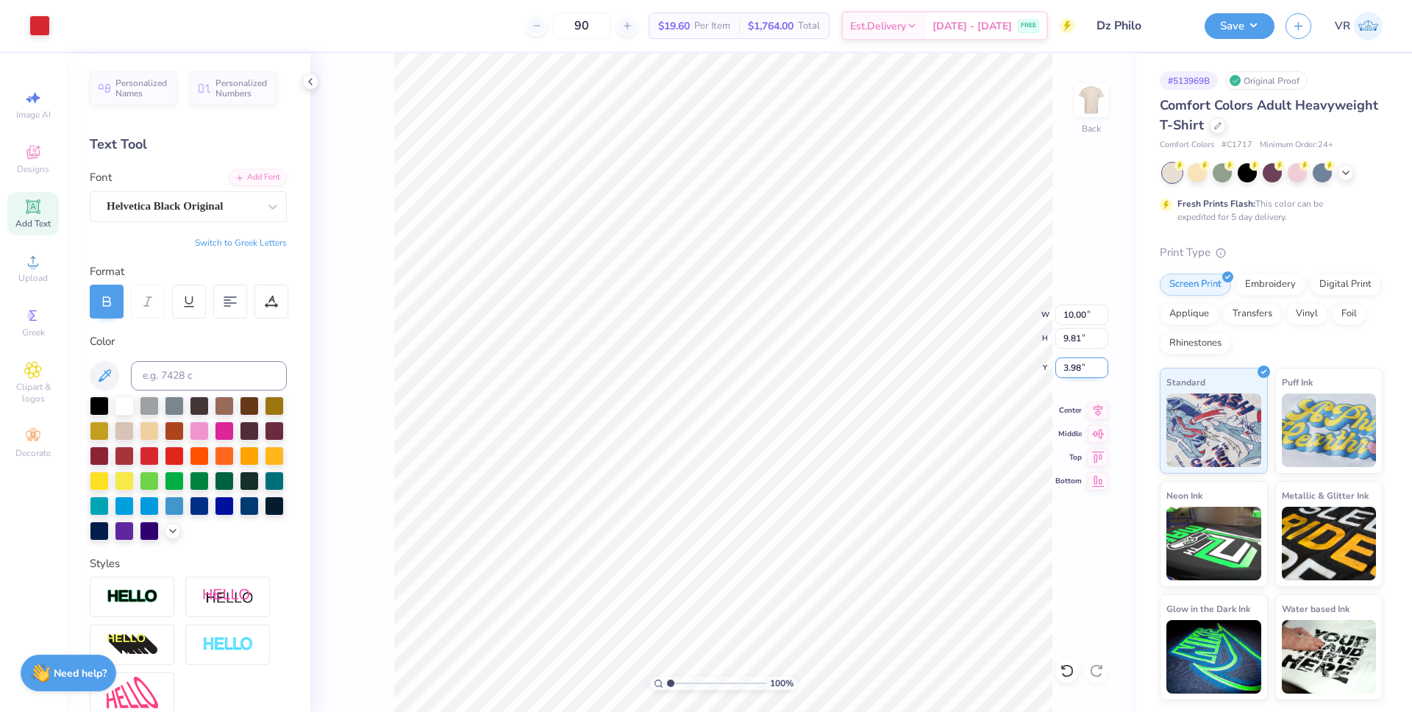
click at [1069, 371] on input "3.98" at bounding box center [1081, 367] width 53 height 21
type input "3.00"
click at [1247, 30] on button "Save" at bounding box center [1240, 24] width 70 height 26
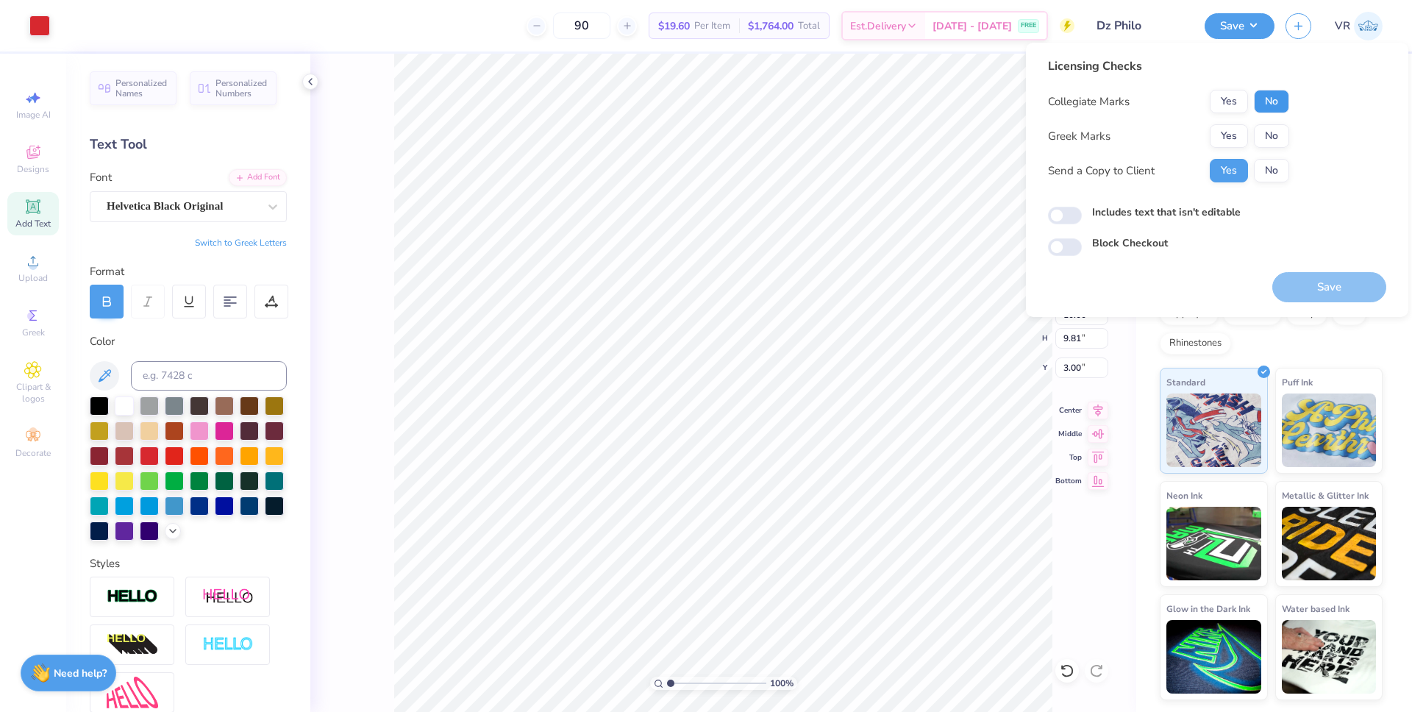
click at [1275, 108] on button "No" at bounding box center [1271, 102] width 35 height 24
click at [1236, 135] on button "Yes" at bounding box center [1229, 136] width 38 height 24
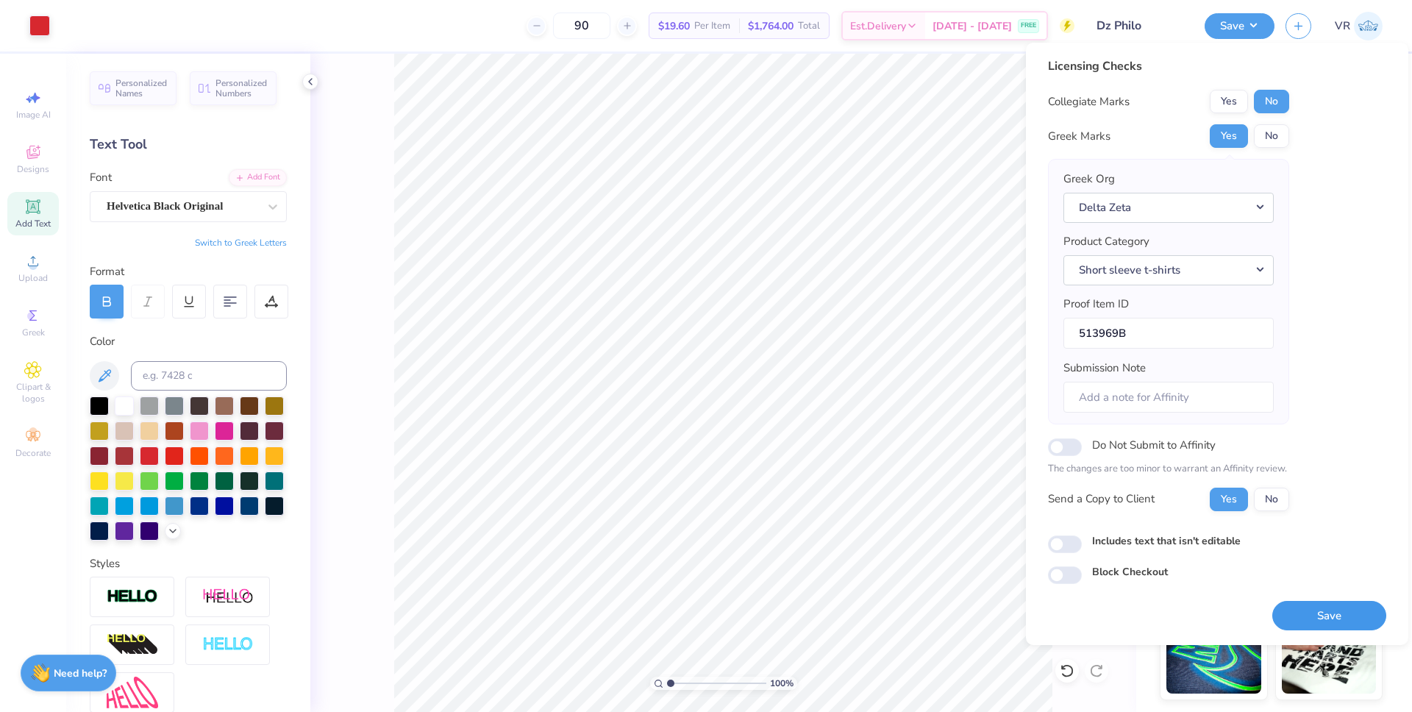
click at [1335, 620] on button "Save" at bounding box center [1329, 616] width 114 height 30
